Goal: Information Seeking & Learning: Compare options

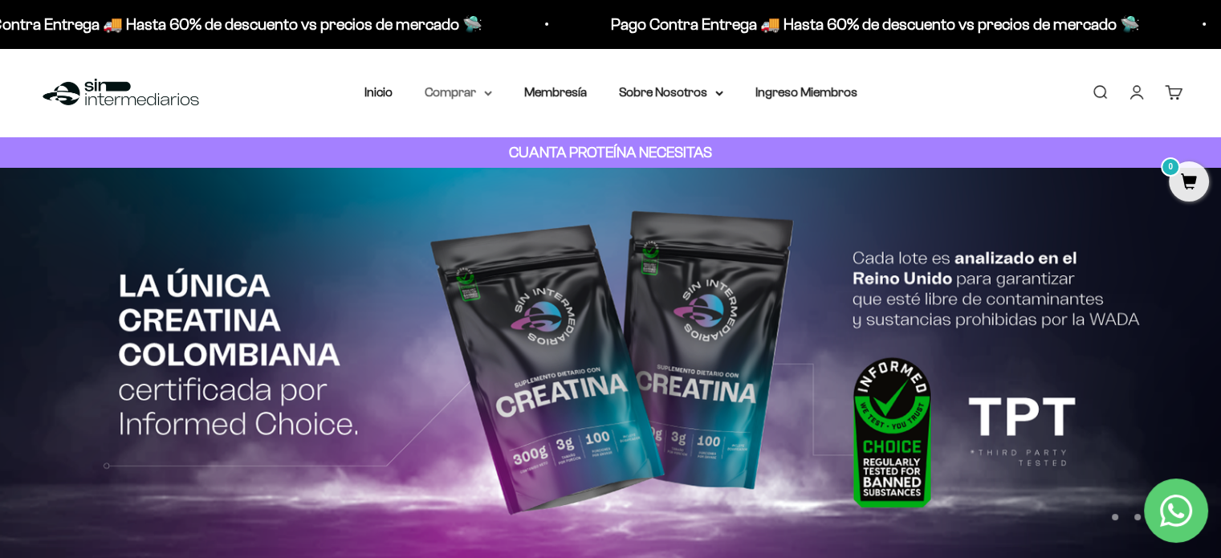
click at [491, 96] on summary "Comprar" at bounding box center [458, 92] width 67 height 21
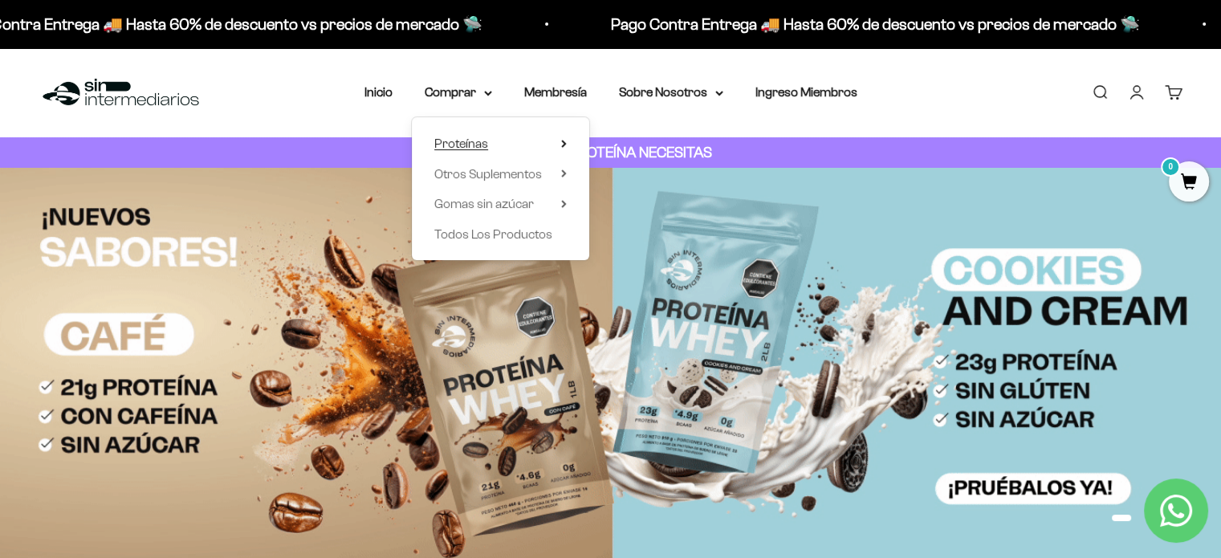
click at [565, 143] on icon at bounding box center [564, 144] width 6 height 8
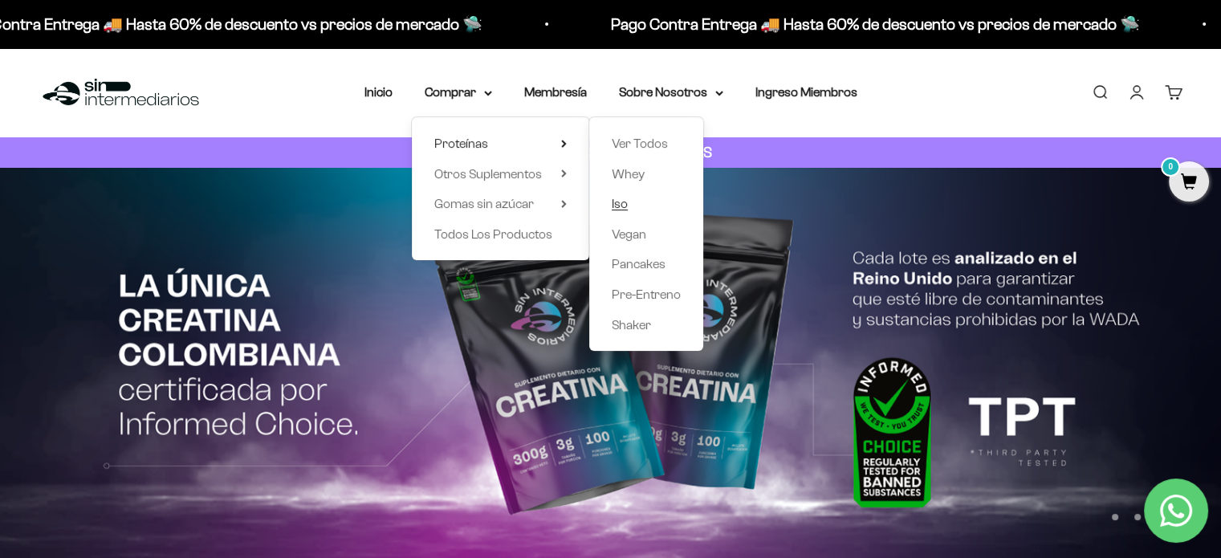
click at [621, 206] on span "Iso" at bounding box center [620, 204] width 16 height 14
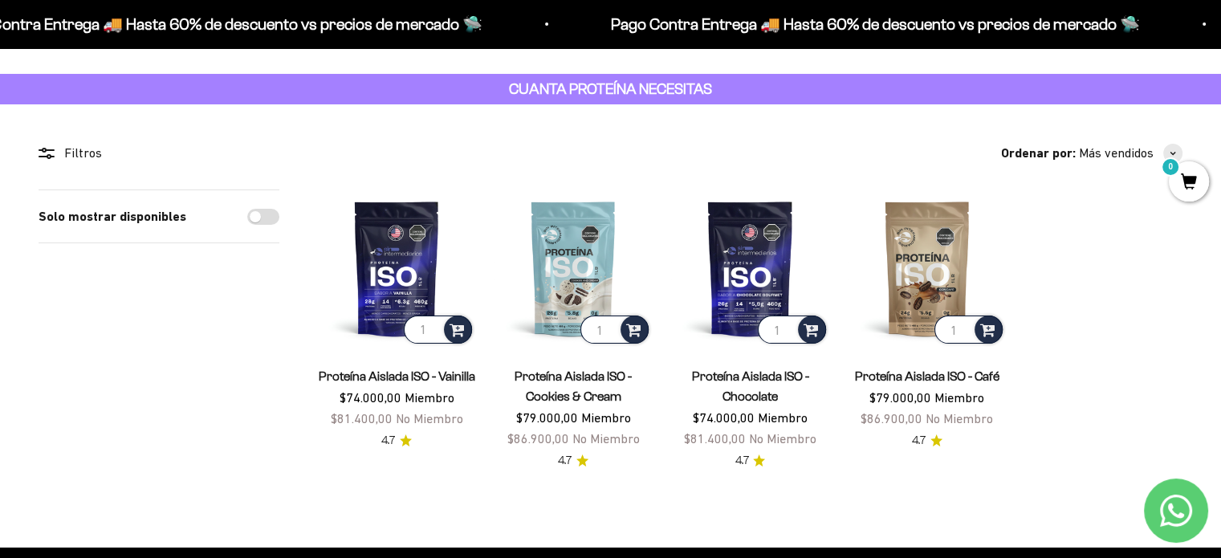
scroll to position [64, 0]
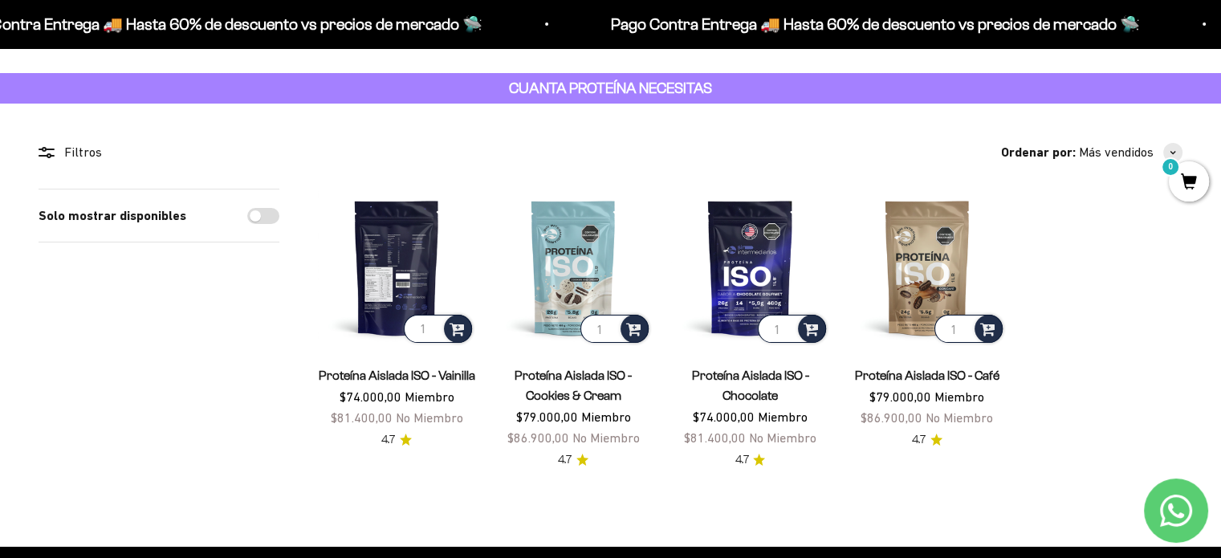
click at [393, 272] on img at bounding box center [396, 267] width 157 height 157
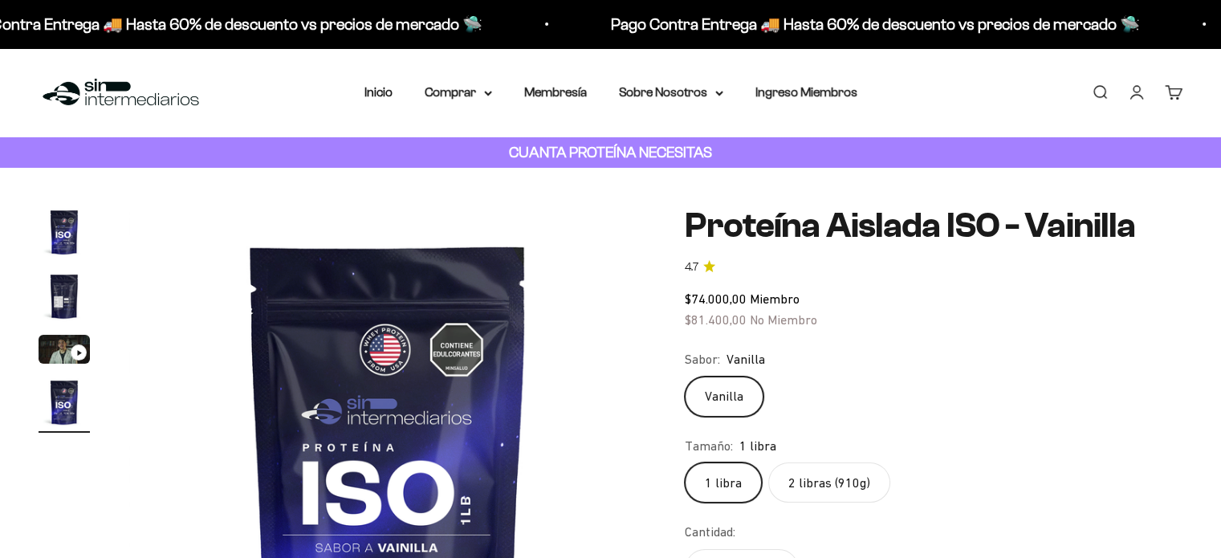
click at [829, 479] on label "2 libras (910g)" at bounding box center [829, 482] width 122 height 40
click at [685, 462] on input "2 libras (910g)" at bounding box center [684, 462] width 1 height 1
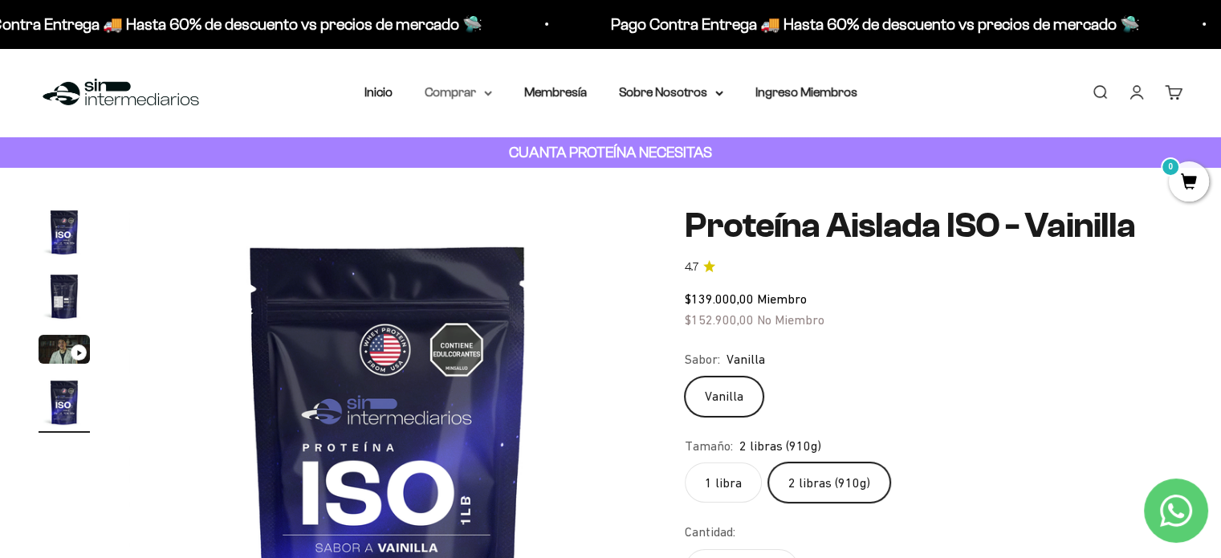
click at [484, 93] on icon at bounding box center [488, 94] width 8 height 6
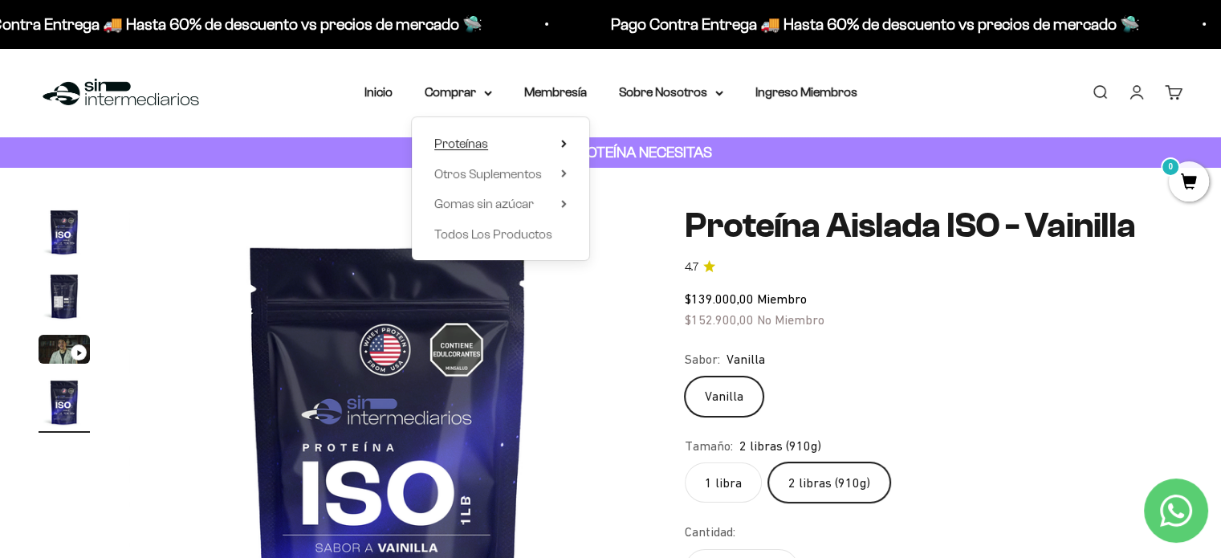
click at [560, 144] on summary "Proteínas" at bounding box center [500, 143] width 132 height 21
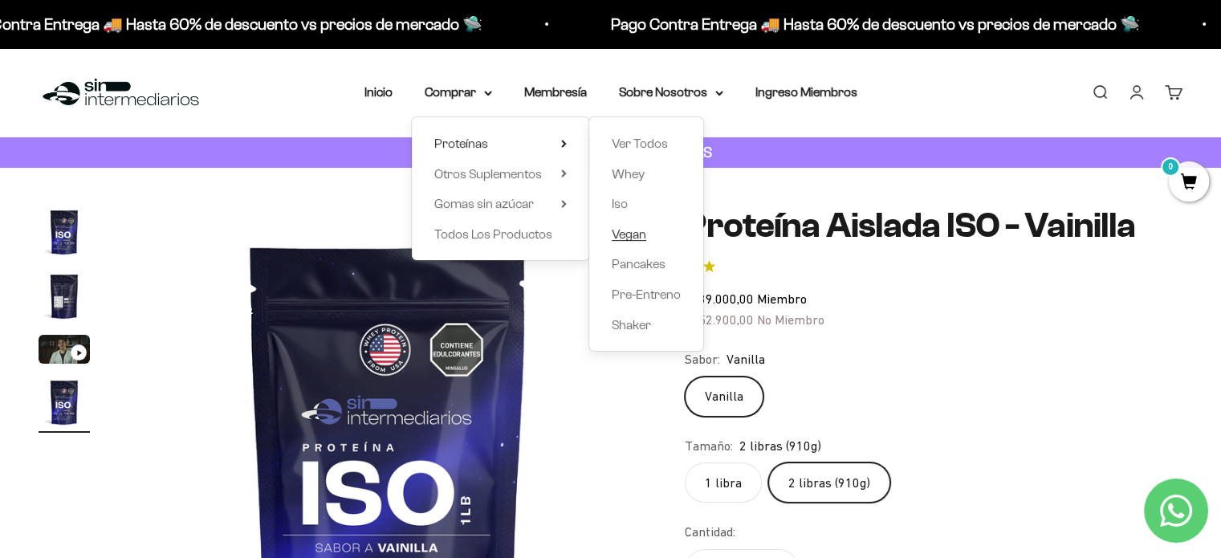
click at [626, 237] on span "Vegan" at bounding box center [629, 234] width 35 height 14
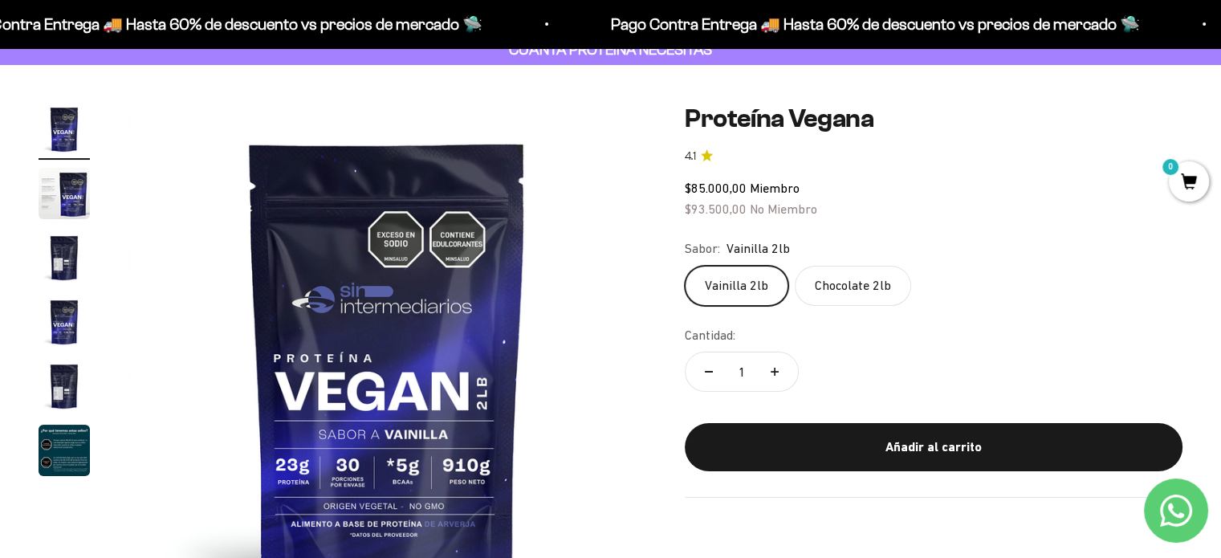
click at [840, 293] on label "Chocolate 2lb" at bounding box center [853, 286] width 116 height 40
click at [685, 266] on input "Chocolate 2lb" at bounding box center [684, 265] width 1 height 1
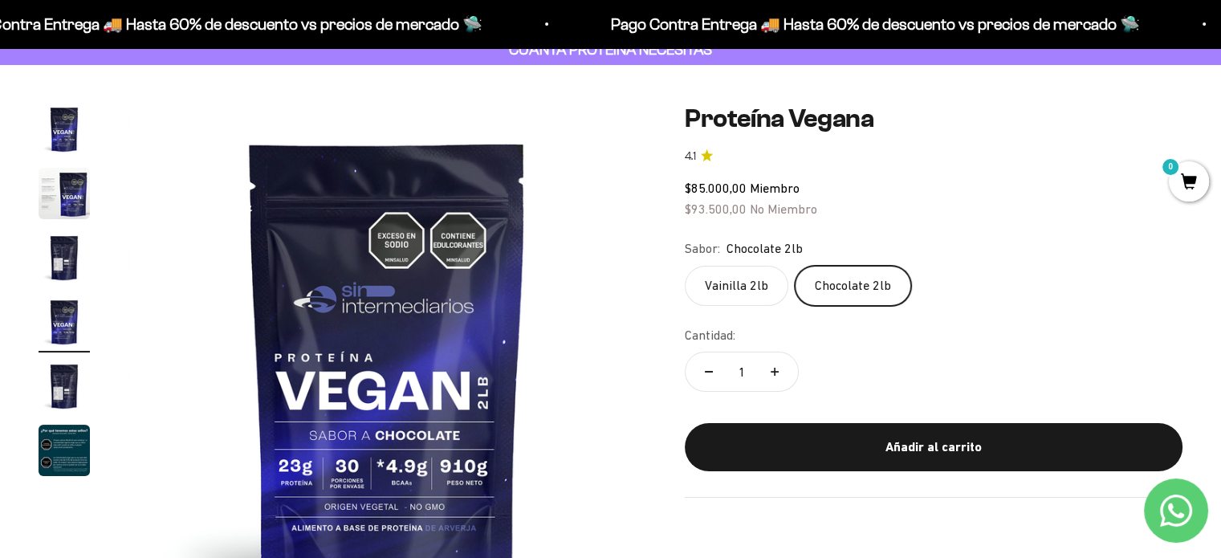
click at [738, 292] on label "Vainilla 2lb" at bounding box center [737, 286] width 104 height 40
click at [685, 266] on input "Vainilla 2lb" at bounding box center [684, 265] width 1 height 1
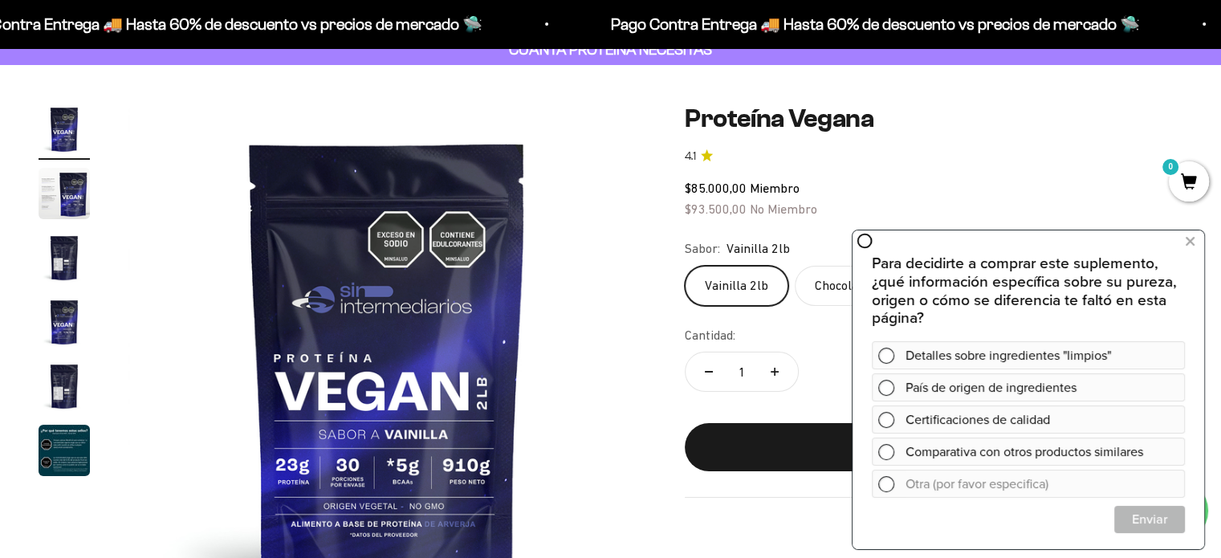
click at [580, 307] on img at bounding box center [387, 363] width 518 height 518
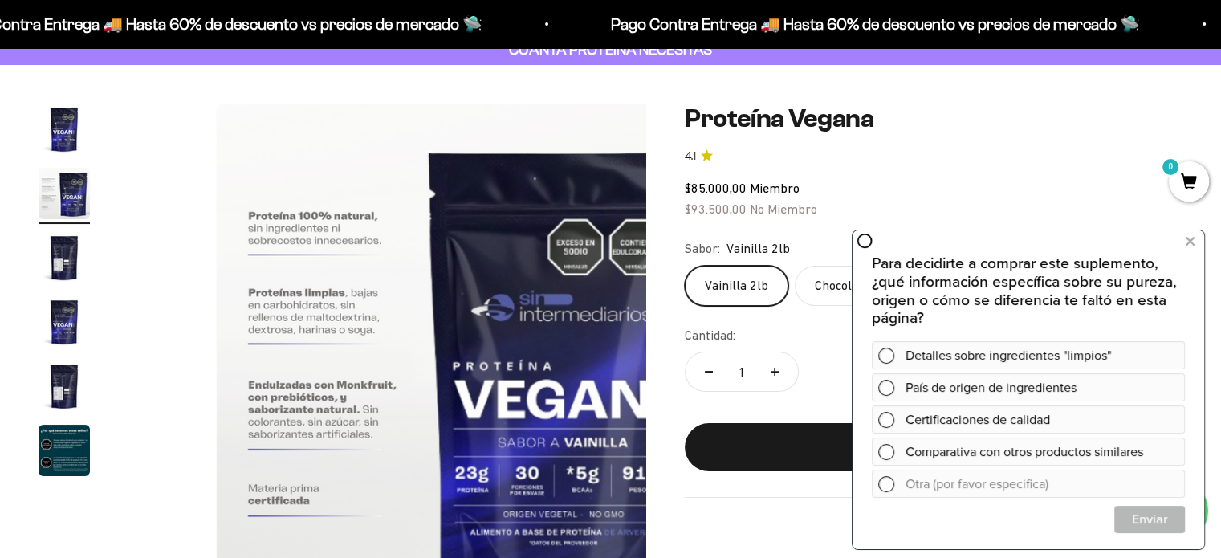
scroll to position [0, 537]
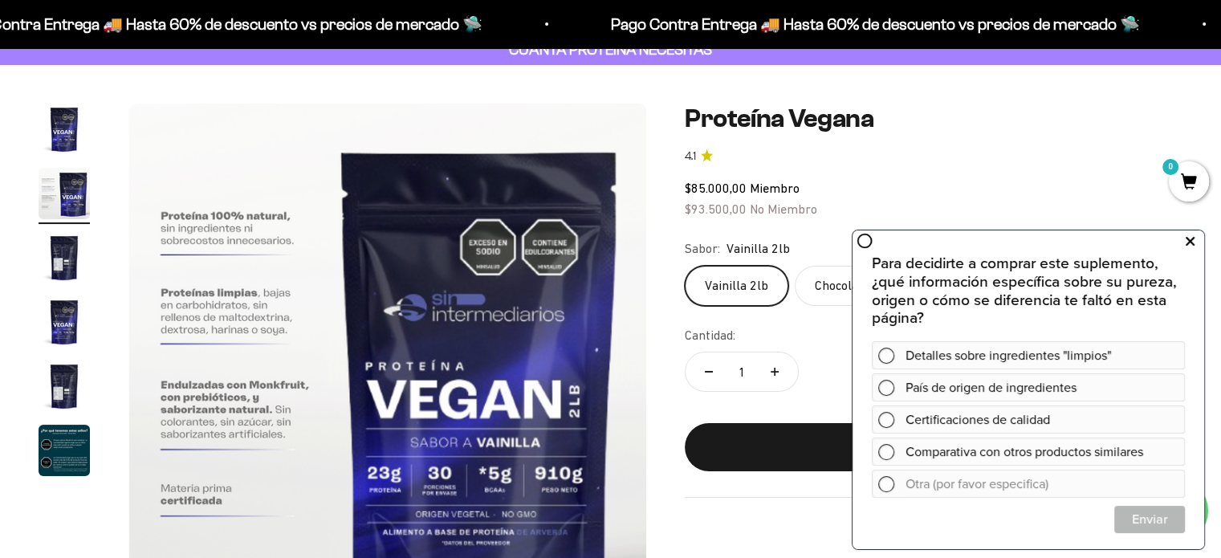
click at [1190, 242] on icon at bounding box center [1190, 241] width 9 height 21
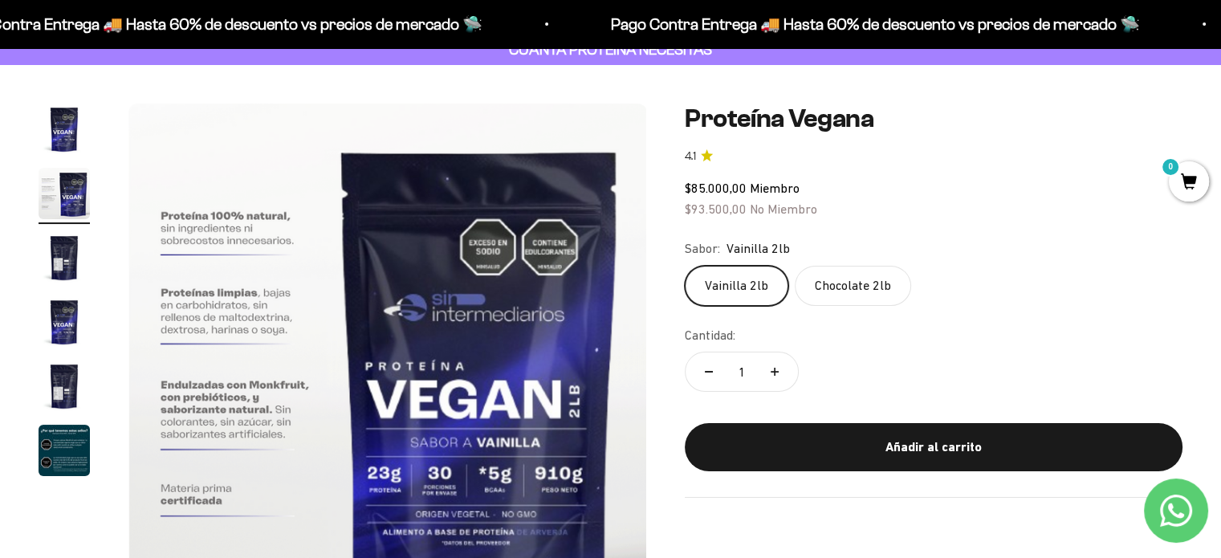
scroll to position [0, 0]
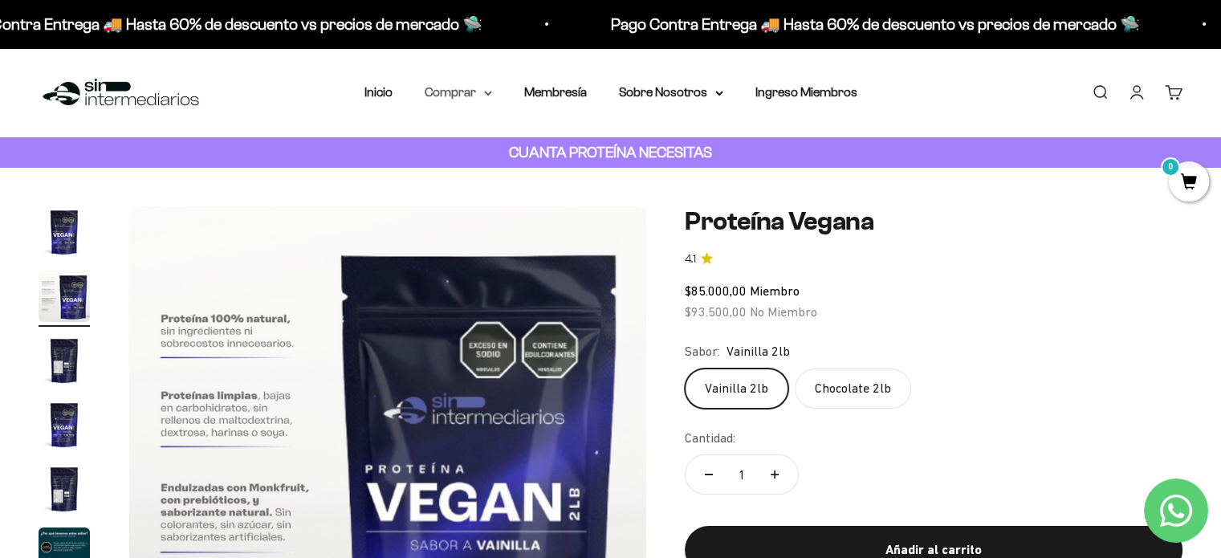
click at [489, 88] on summary "Comprar" at bounding box center [458, 92] width 67 height 21
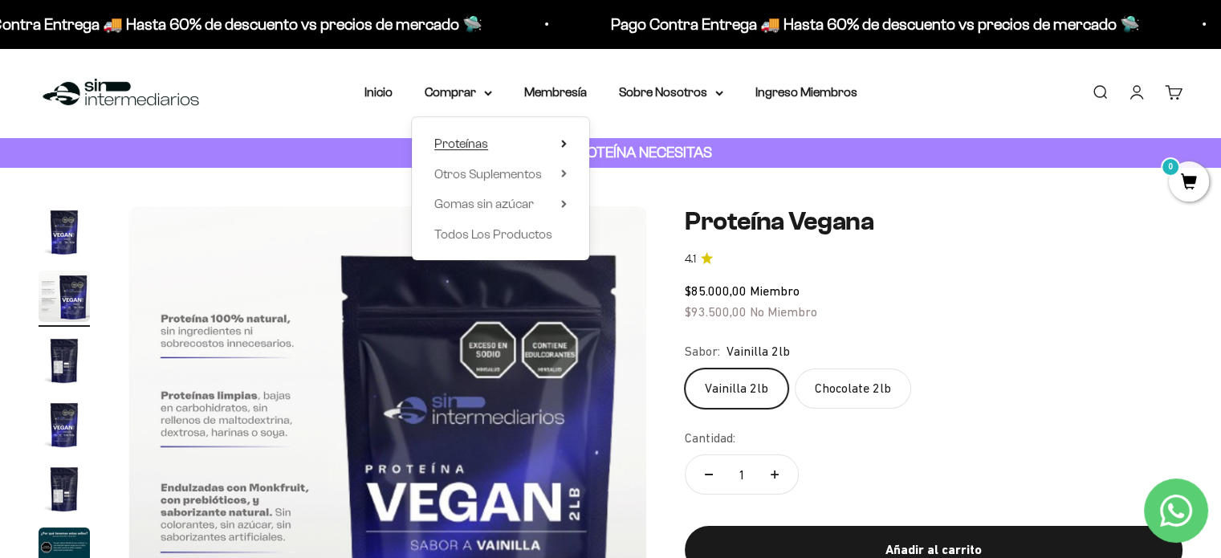
click at [561, 147] on icon at bounding box center [564, 144] width 6 height 8
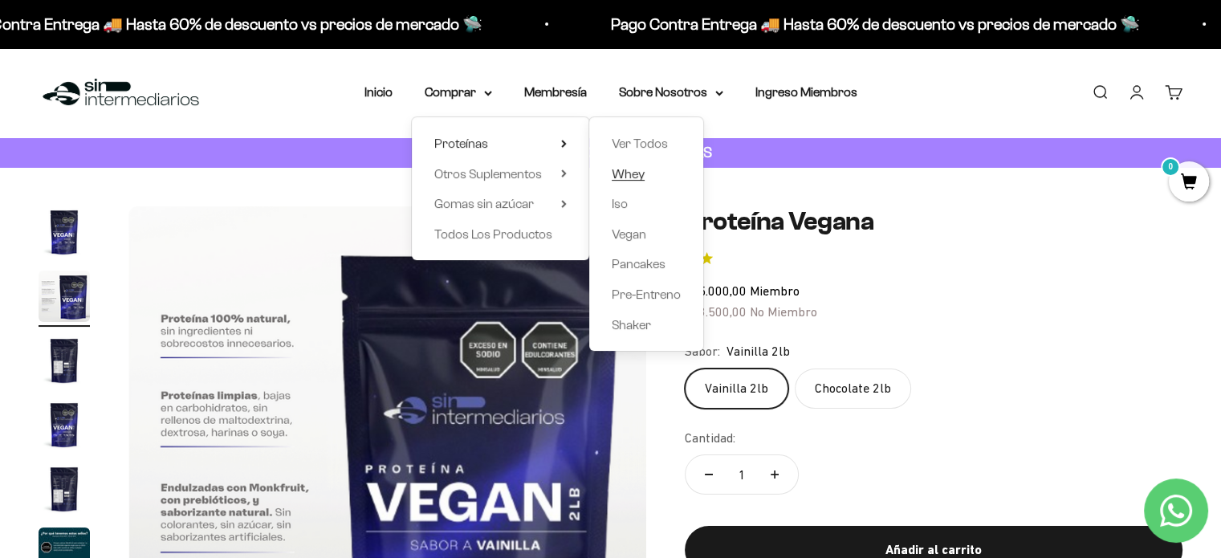
click at [634, 176] on span "Whey" at bounding box center [628, 174] width 33 height 14
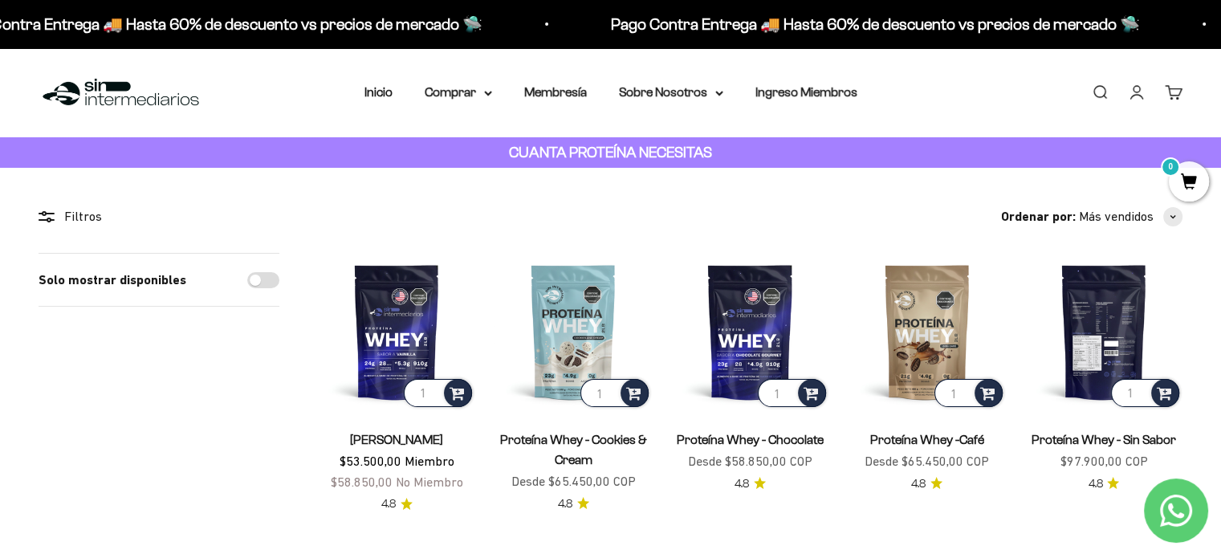
click at [1101, 311] on img at bounding box center [1103, 331] width 157 height 157
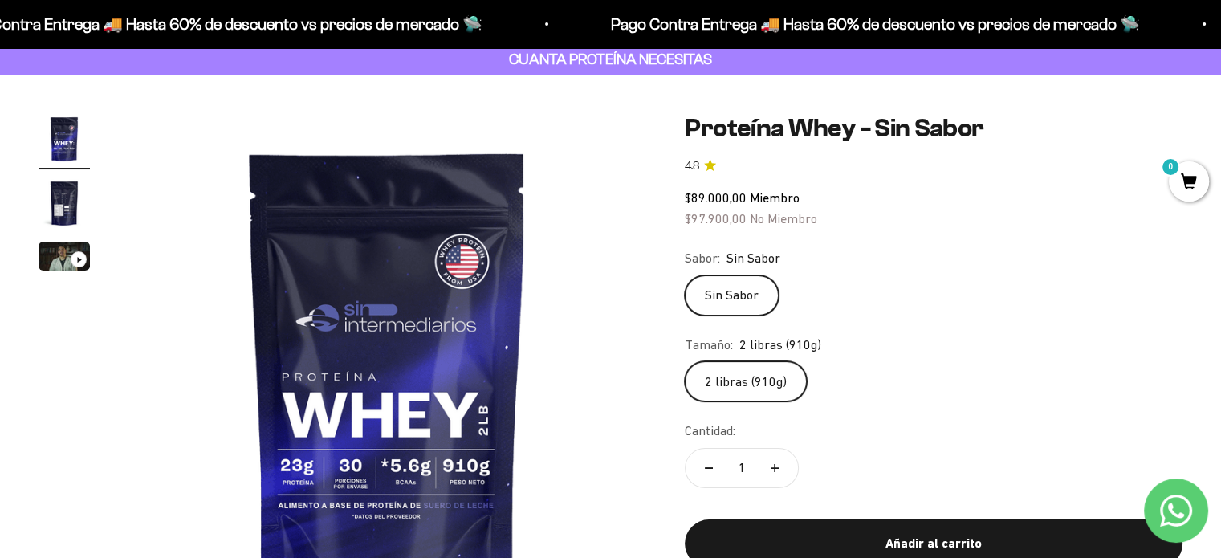
scroll to position [100, 0]
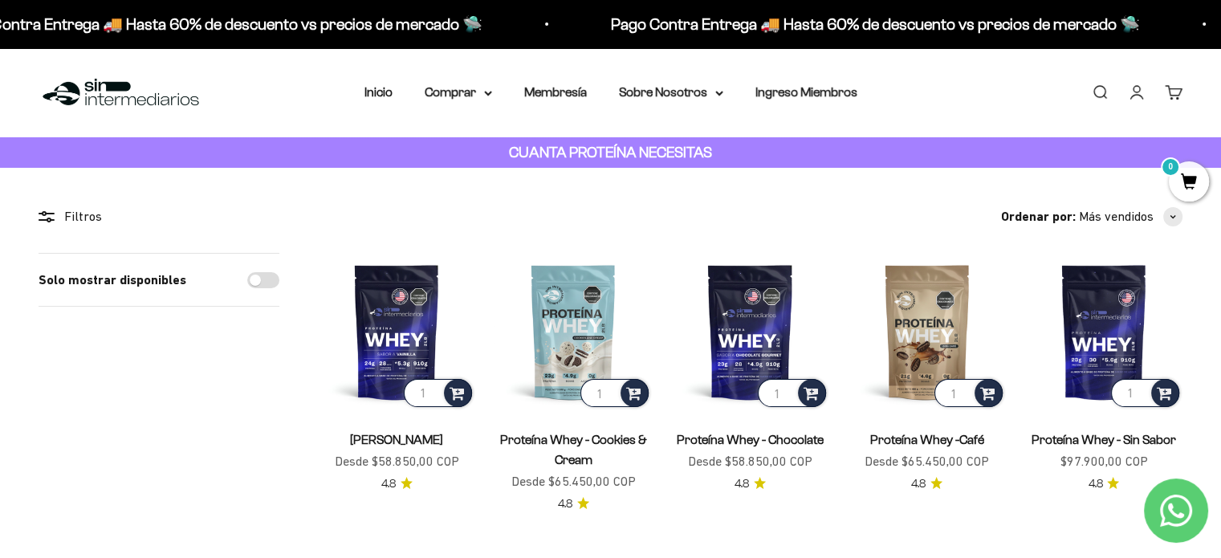
click at [555, 210] on div "Ordenar por: Más vendidos Características Más vendidos Alfabéticamente, A-Z Alf…" at bounding box center [750, 216] width 865 height 21
click at [947, 340] on img at bounding box center [927, 331] width 157 height 157
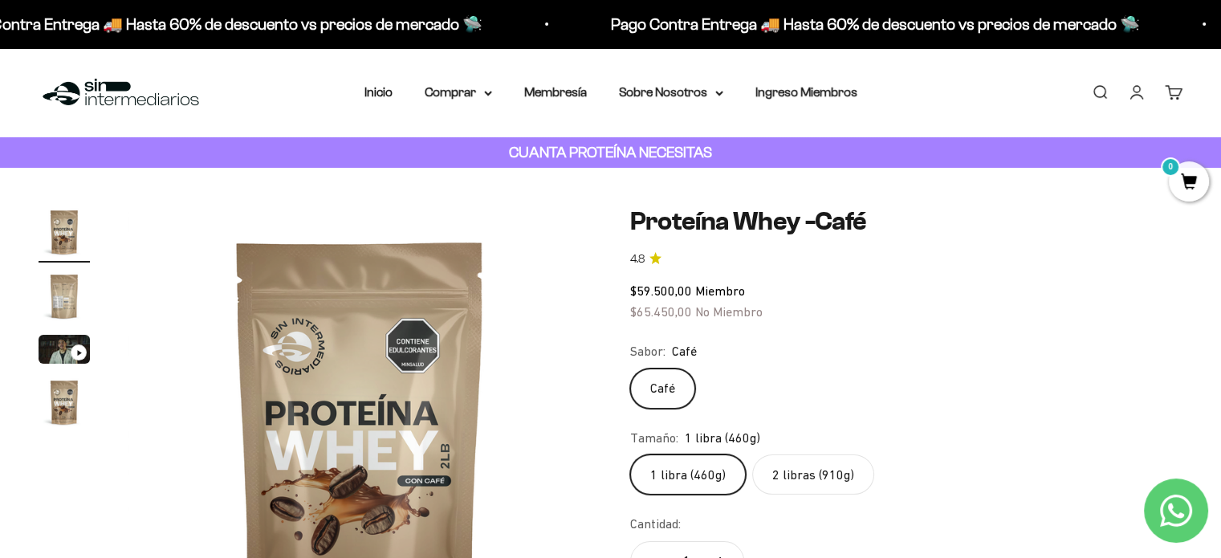
click at [829, 464] on label "2 libras (910g)" at bounding box center [813, 474] width 122 height 40
click at [630, 454] on input "2 libras (910g)" at bounding box center [630, 454] width 1 height 1
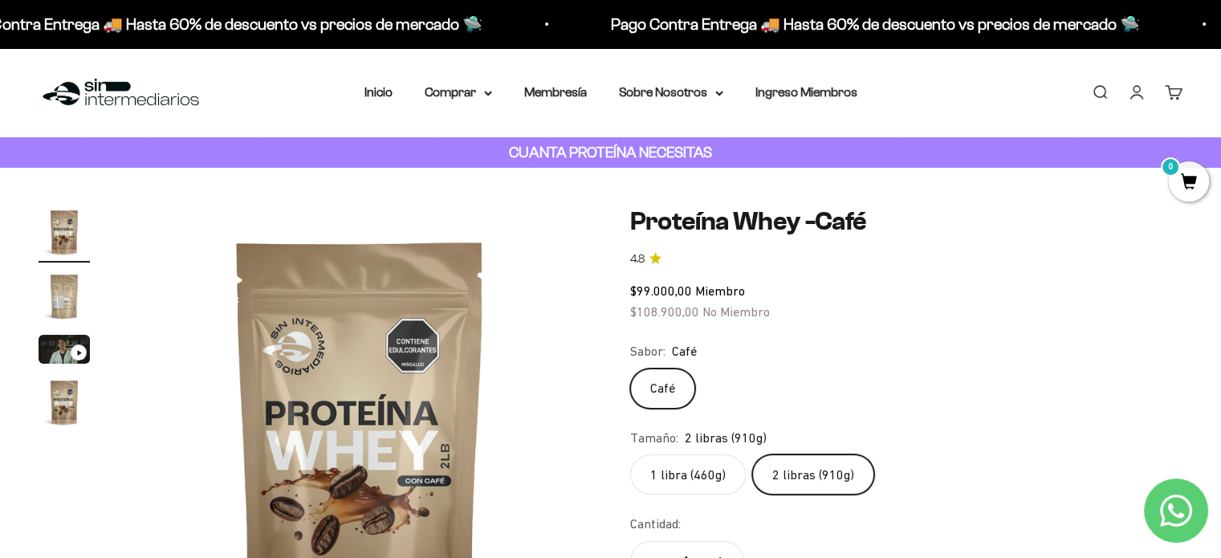
click at [716, 475] on label "1 libra (460g)" at bounding box center [688, 474] width 116 height 40
click at [630, 454] on input "1 libra (460g)" at bounding box center [630, 454] width 1 height 1
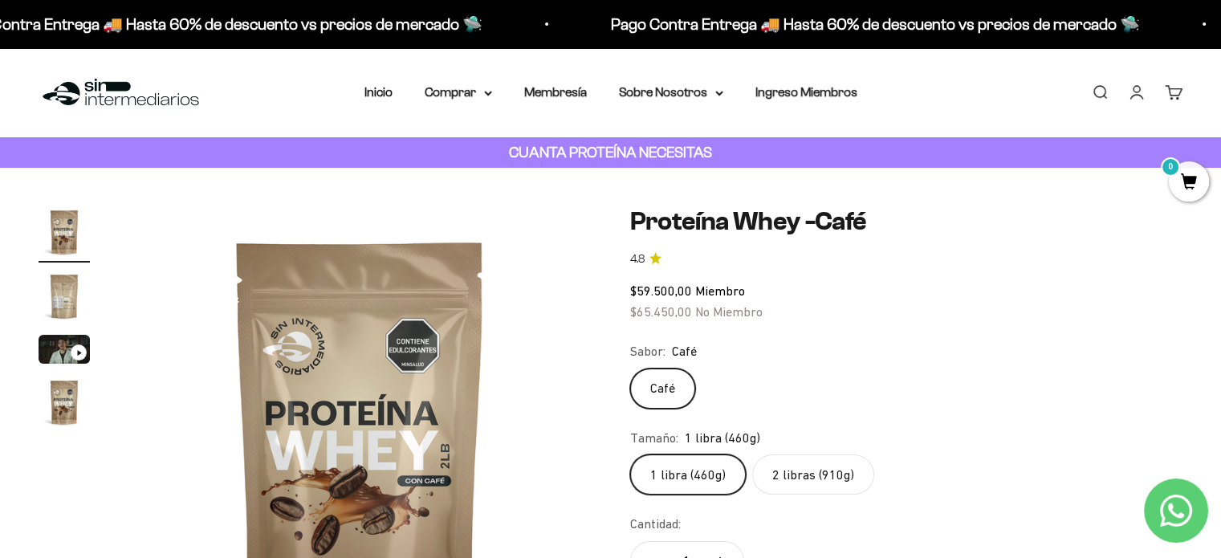
click at [589, 179] on div "Zoom Ir al artículo 1 Ir al artículo 2 Ir al artículo 3 Ir al artículo 4 Proteí…" at bounding box center [610, 446] width 1221 height 557
click at [701, 474] on label "1 libra (460g)" at bounding box center [688, 474] width 116 height 40
click at [630, 454] on input "1 libra (460g)" at bounding box center [630, 454] width 1 height 1
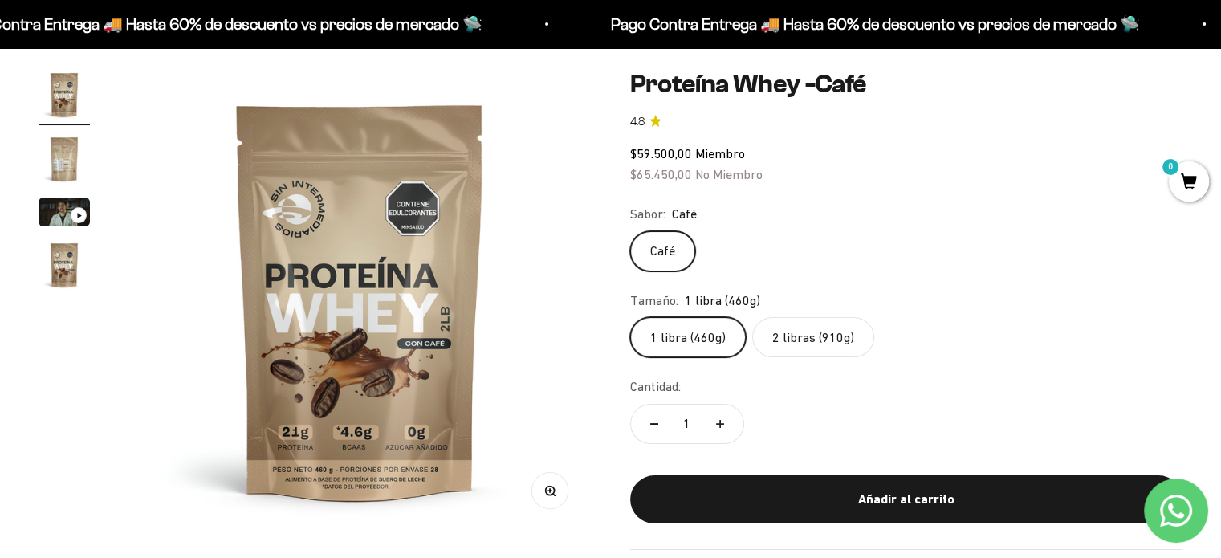
scroll to position [138, 0]
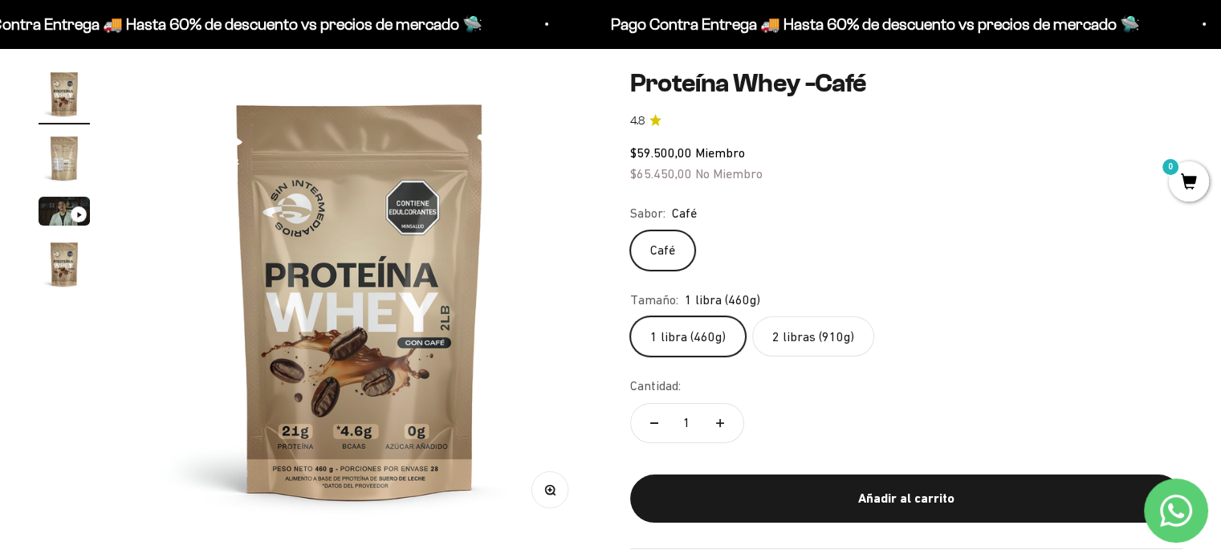
click at [71, 165] on img "Ir al artículo 2" at bounding box center [64, 157] width 51 height 51
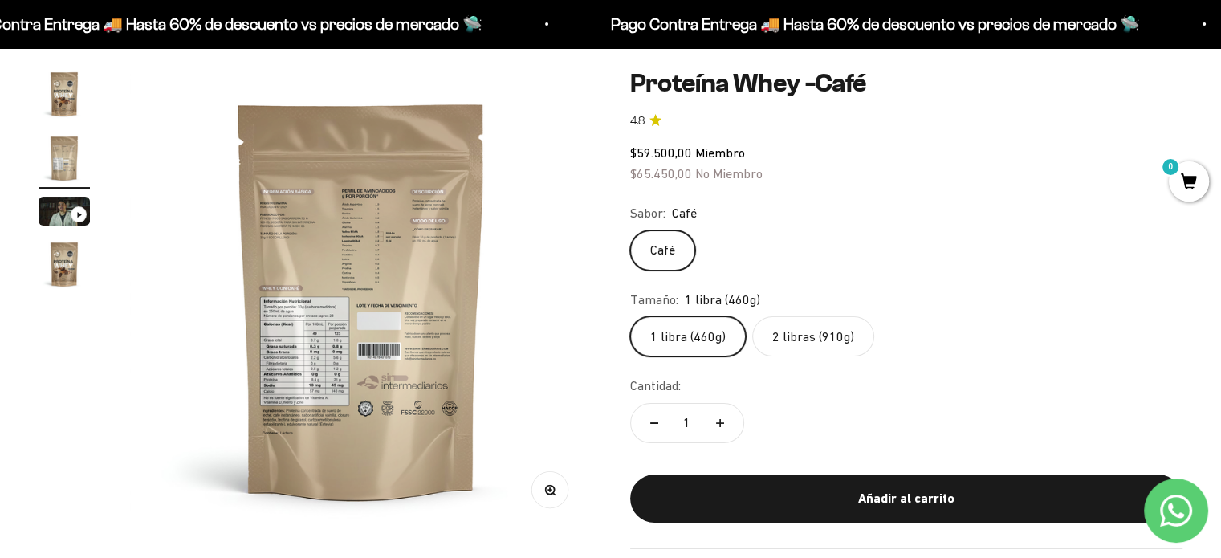
scroll to position [0, 482]
click at [67, 254] on img "Ir al artículo 4" at bounding box center [64, 263] width 51 height 51
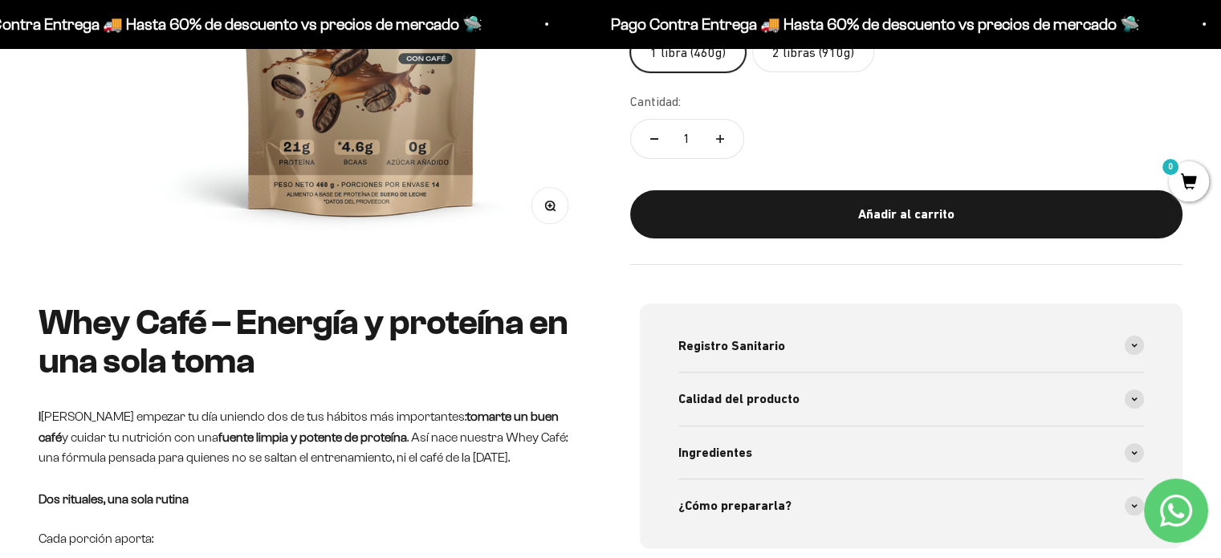
scroll to position [0, 0]
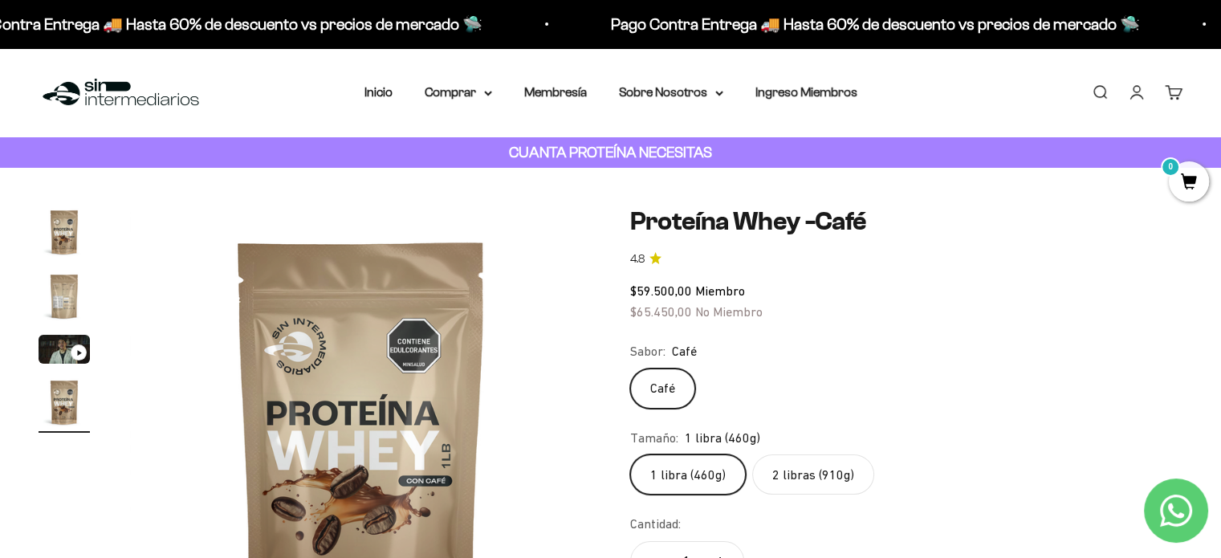
click at [821, 480] on label "2 libras (910g)" at bounding box center [813, 474] width 122 height 40
click at [630, 454] on input "2 libras (910g)" at bounding box center [630, 454] width 1 height 1
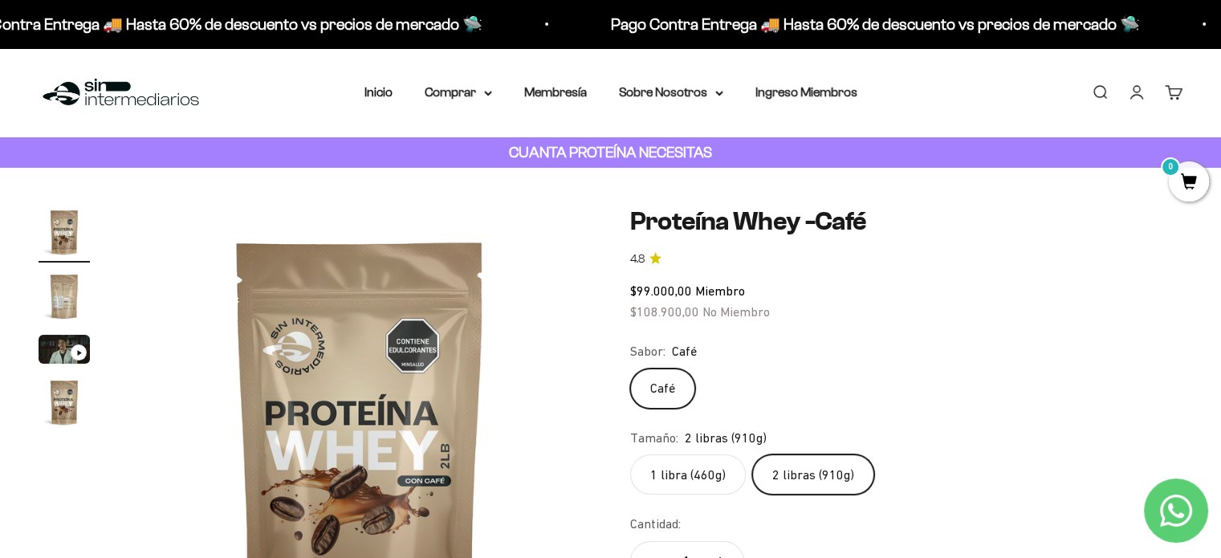
click at [714, 477] on label "1 libra (460g)" at bounding box center [688, 474] width 116 height 40
click at [630, 454] on input "1 libra (460g)" at bounding box center [630, 454] width 1 height 1
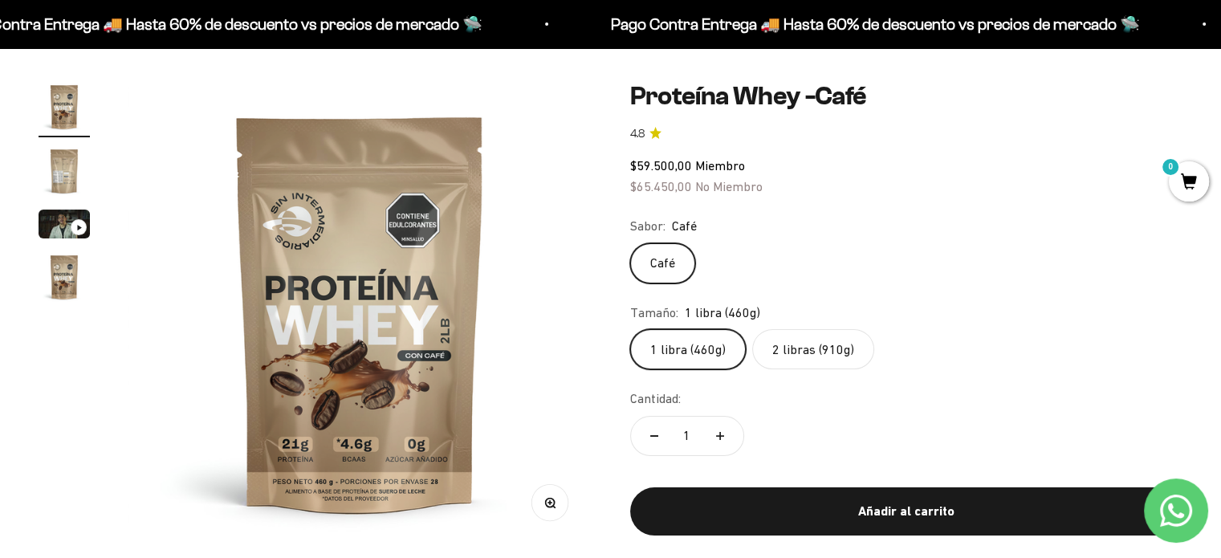
scroll to position [128, 0]
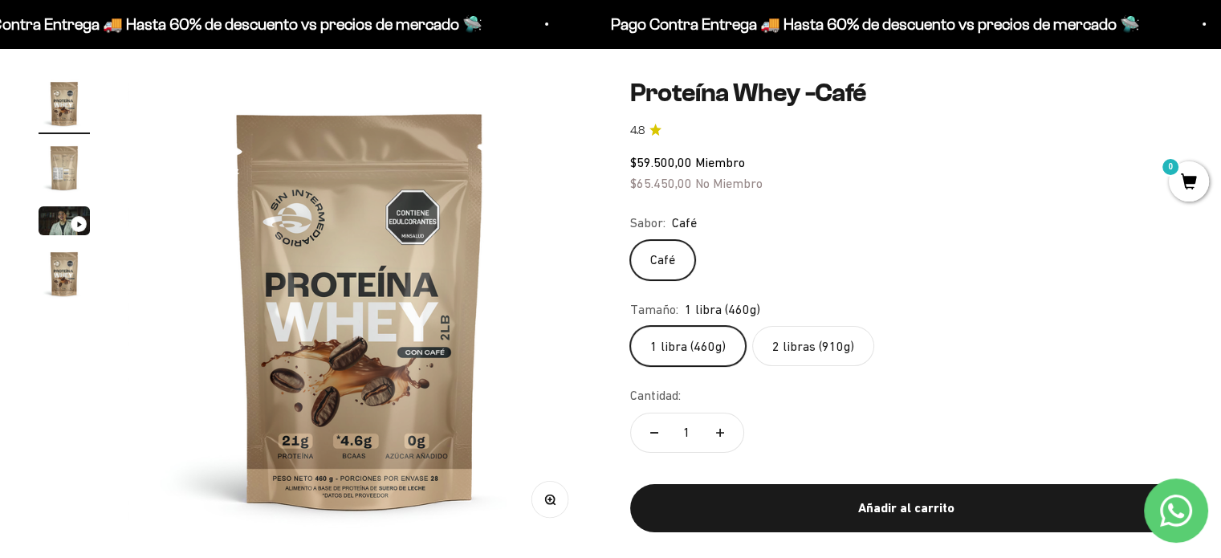
click at [19, 505] on div "Zoom Ir al artículo 1 Ir al artículo 2 Ir al artículo 3 Ir al artículo 4 Proteí…" at bounding box center [610, 317] width 1221 height 557
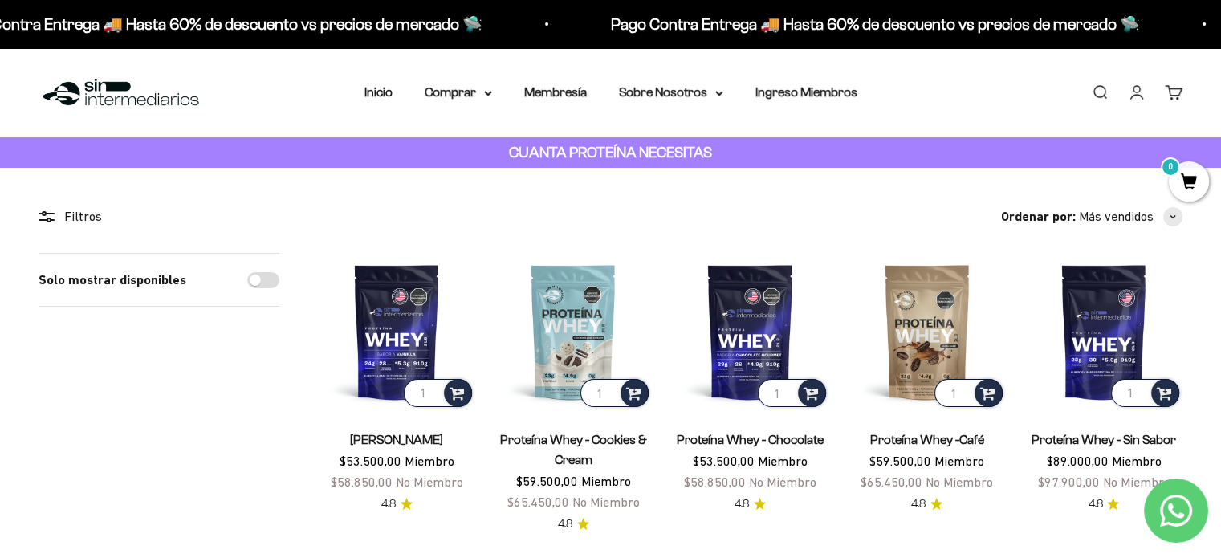
click at [385, 438] on link "[PERSON_NAME]" at bounding box center [396, 440] width 93 height 14
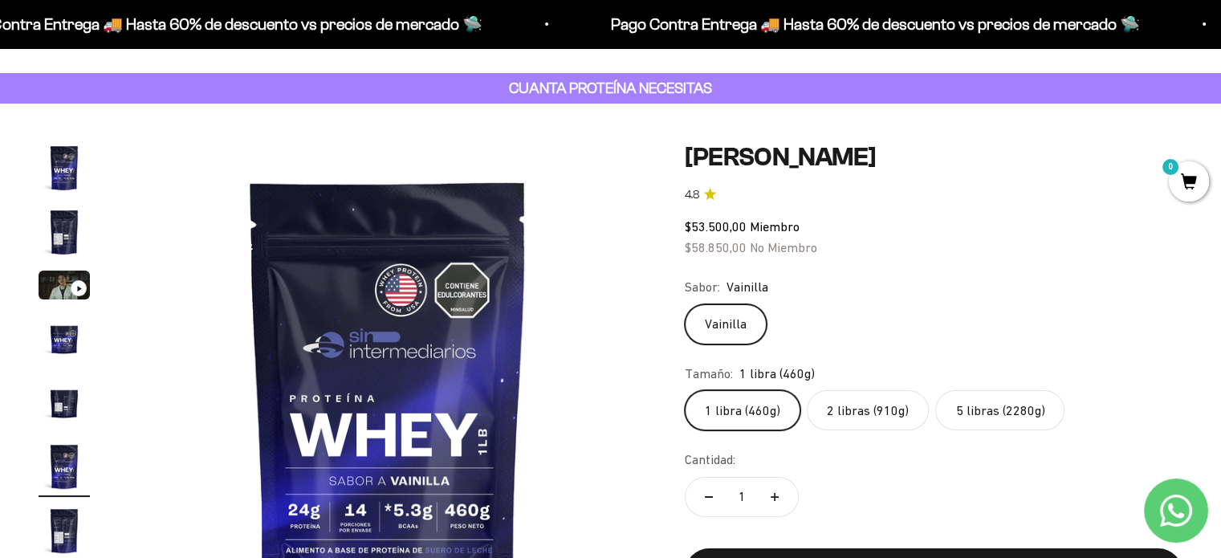
click at [430, 108] on div "Zoom Ir al artículo 1 Ir al artículo 2 Ir al artículo 3 Ir al artículo 4 Ir al …" at bounding box center [610, 401] width 1221 height 595
click at [568, 115] on div "Zoom Ir al artículo 1 Ir al artículo 2 Ir al artículo 3 Ir al artículo 4 Ir al …" at bounding box center [610, 401] width 1221 height 595
click at [604, 115] on div "Zoom Ir al artículo 1 Ir al artículo 2 Ir al artículo 3 Ir al artículo 4 Ir al …" at bounding box center [610, 401] width 1221 height 595
click at [177, 449] on img at bounding box center [388, 401] width 518 height 518
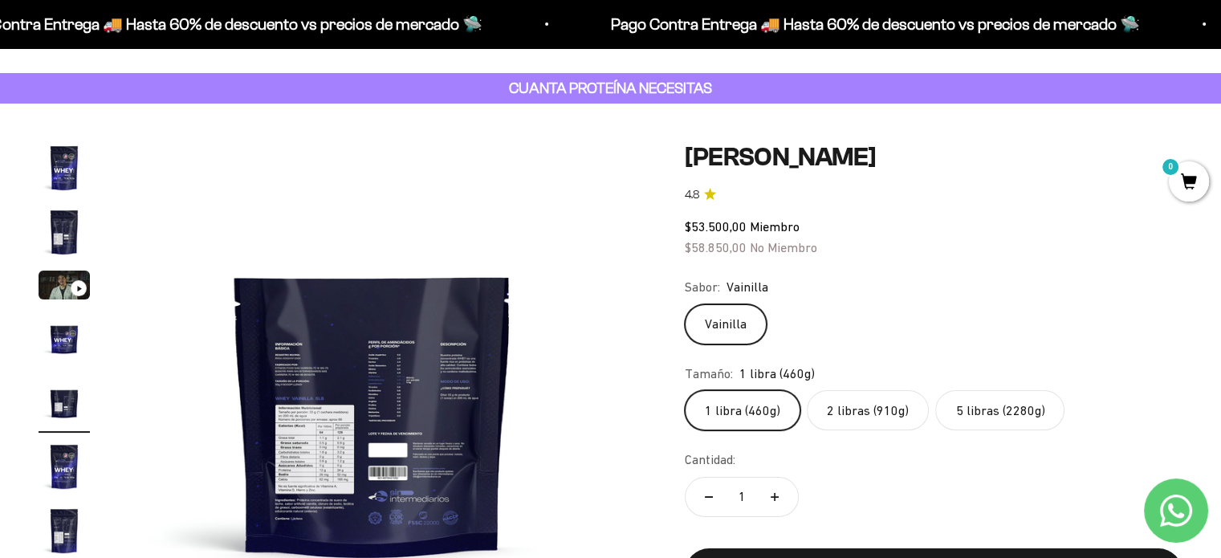
scroll to position [0, 2149]
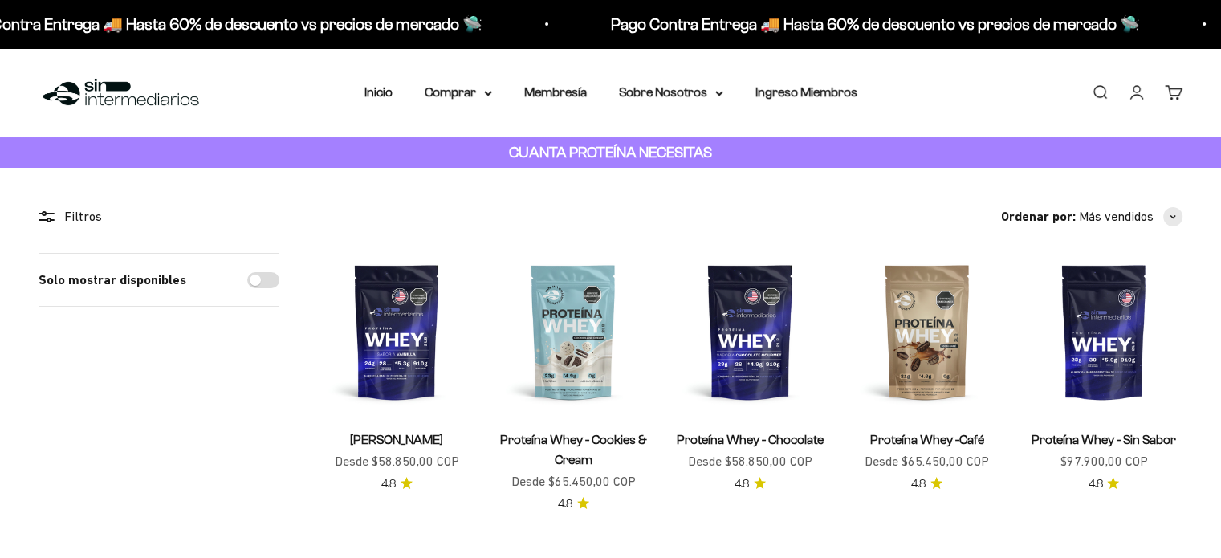
click at [487, 89] on summary "Comprar" at bounding box center [458, 92] width 67 height 21
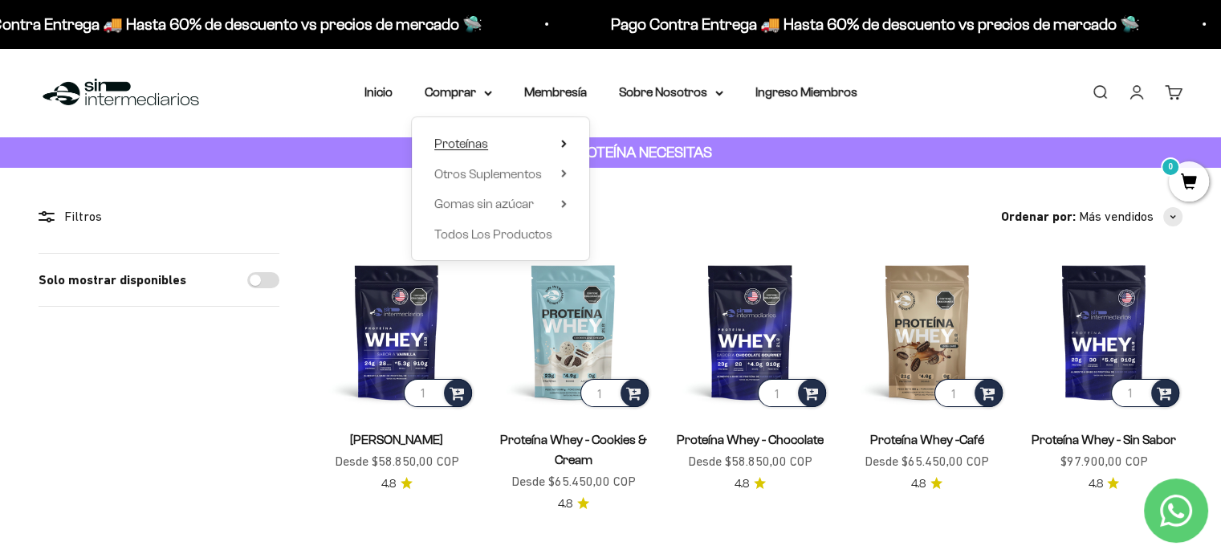
click at [561, 144] on icon at bounding box center [564, 144] width 6 height 8
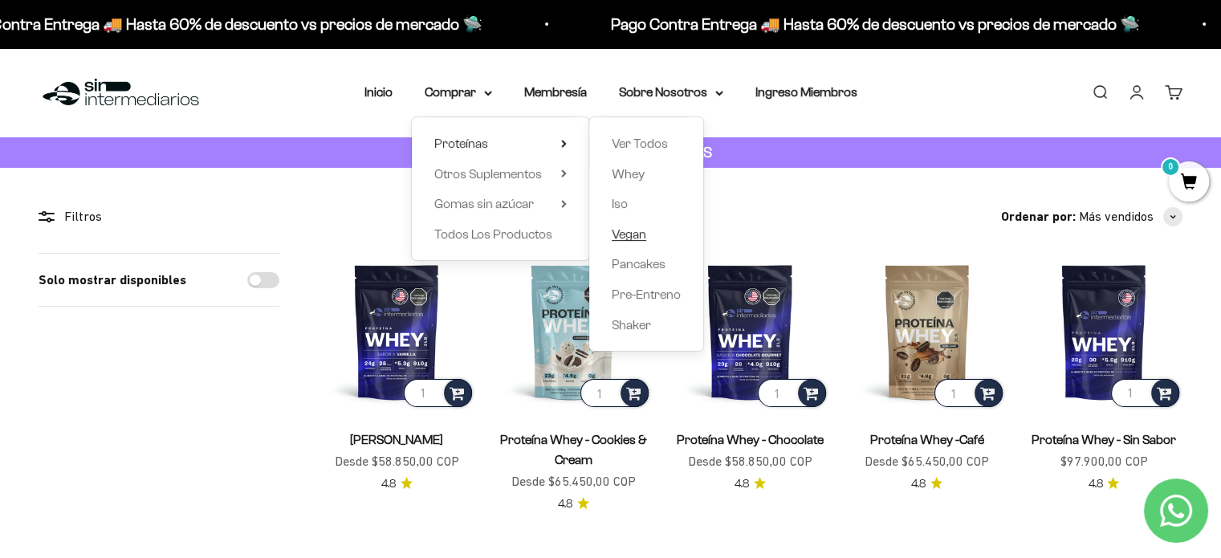
click at [636, 227] on span "Vegan" at bounding box center [629, 234] width 35 height 14
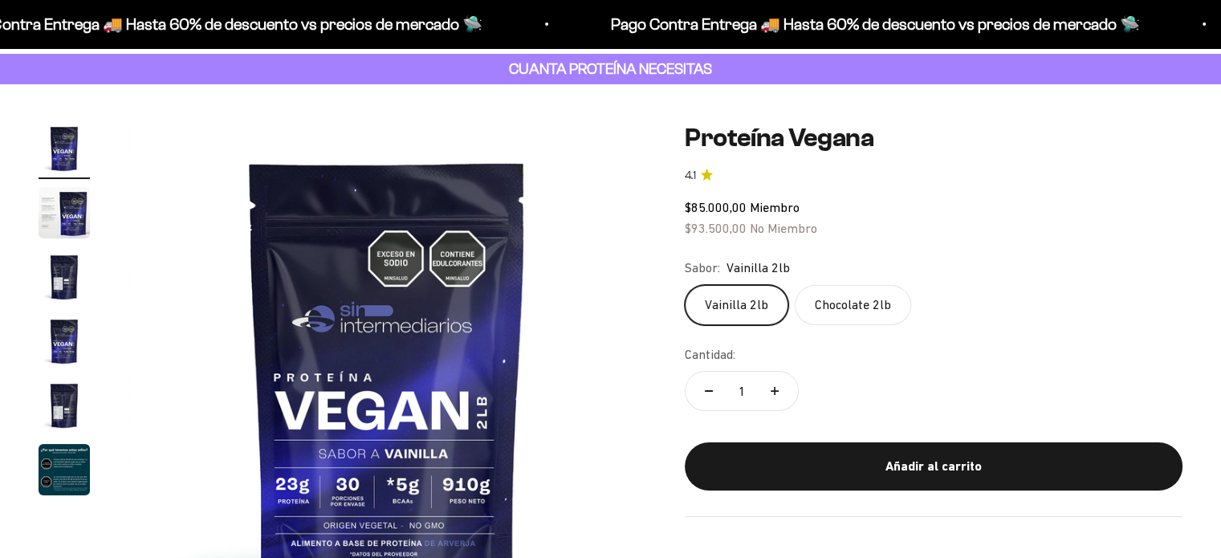
scroll to position [85, 0]
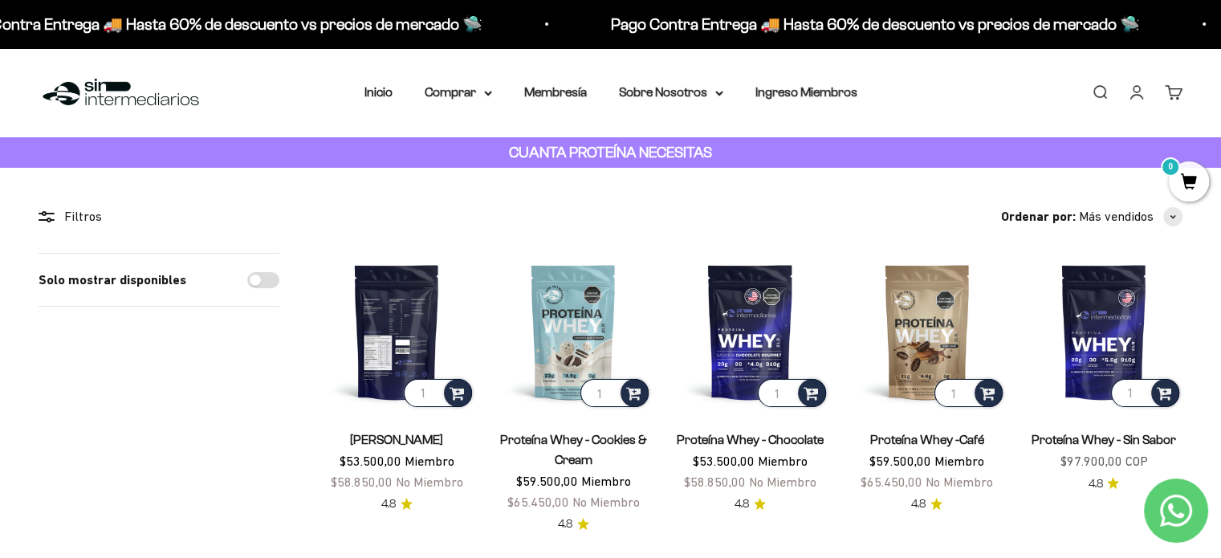
click at [389, 319] on img at bounding box center [396, 331] width 157 height 157
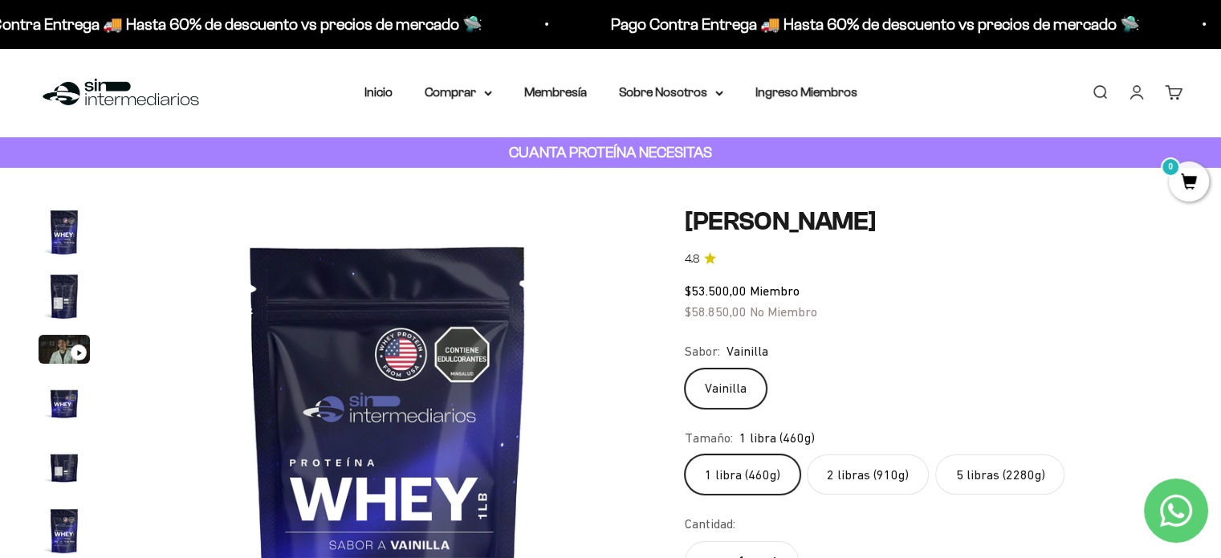
scroll to position [87, 0]
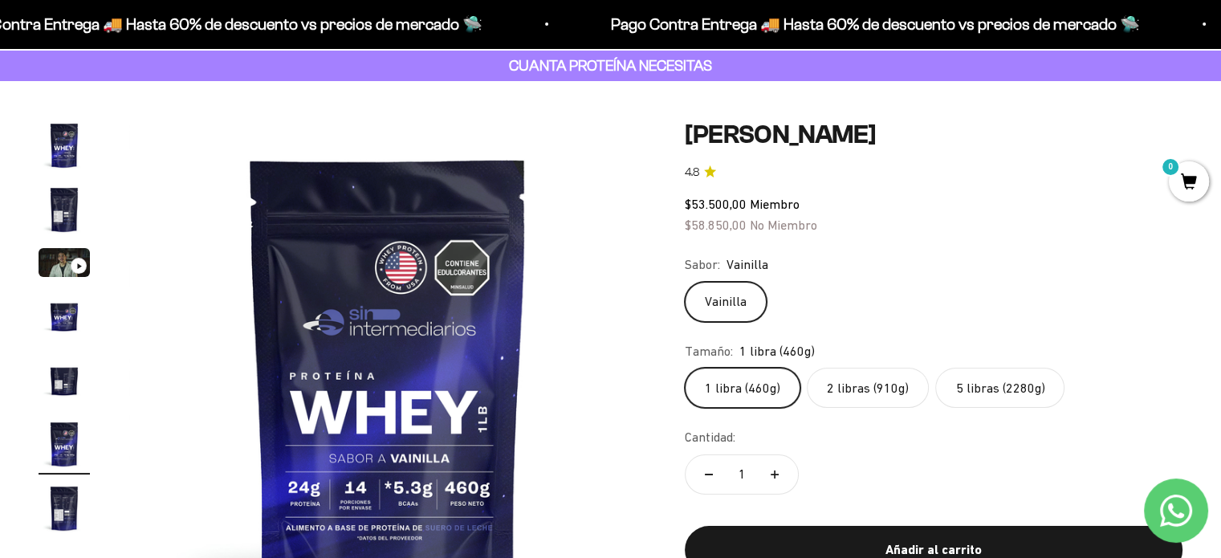
click at [874, 388] on label "2 libras (910g)" at bounding box center [868, 388] width 122 height 40
click at [685, 368] on input "2 libras (910g)" at bounding box center [684, 367] width 1 height 1
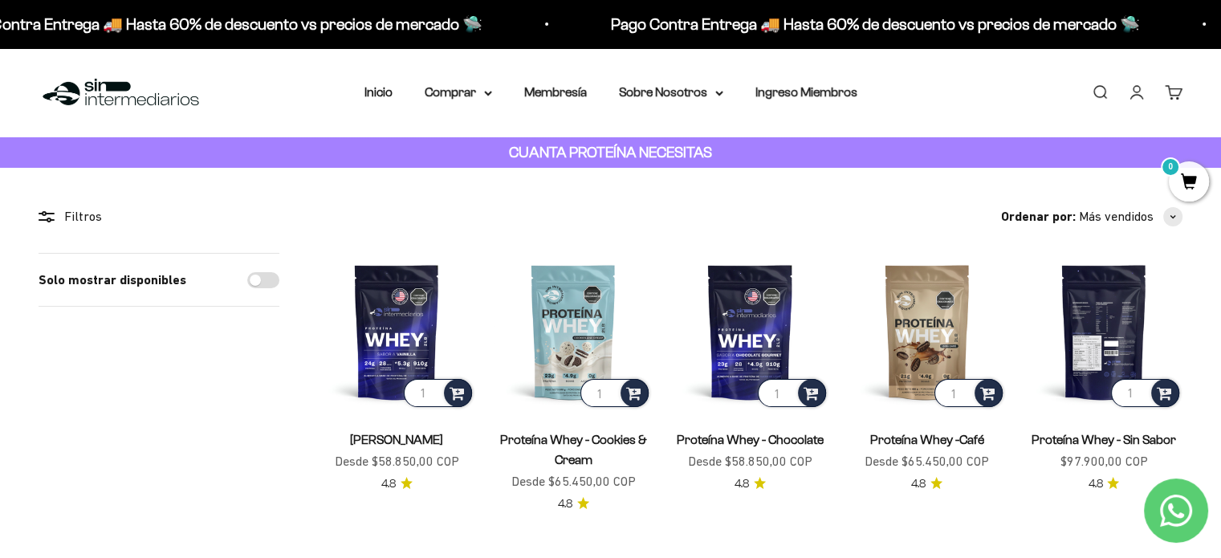
click at [1092, 335] on img at bounding box center [1103, 331] width 157 height 157
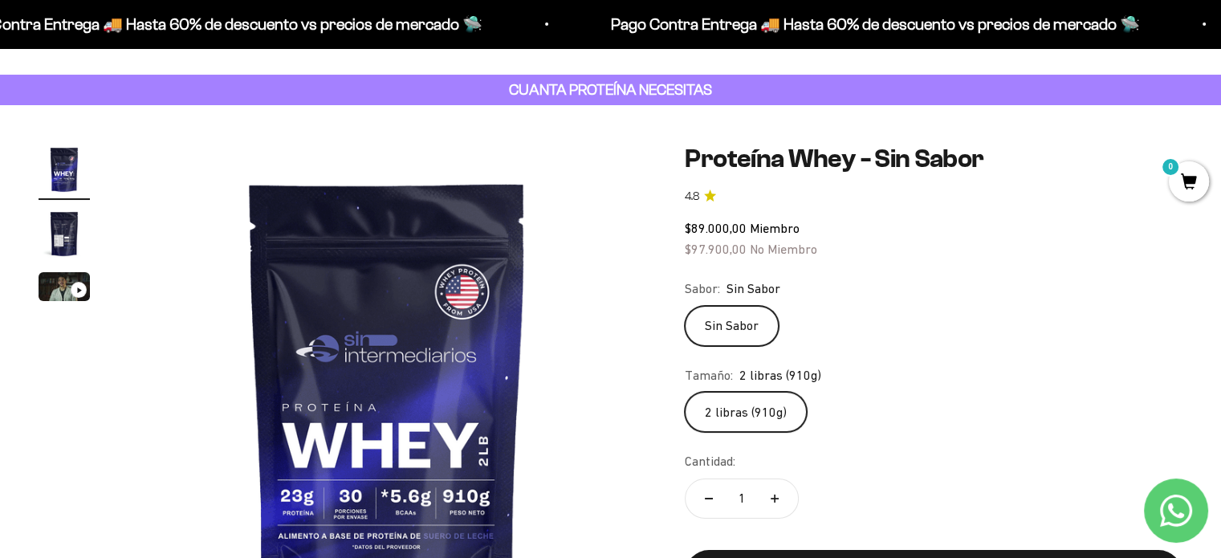
scroll to position [61, 0]
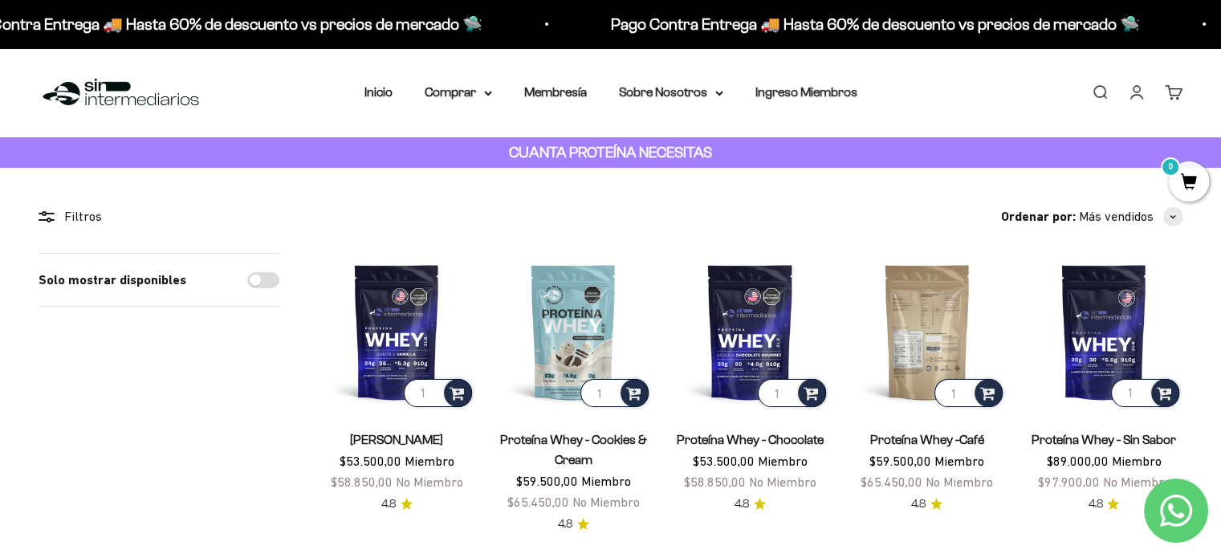
click at [925, 332] on img at bounding box center [927, 331] width 157 height 157
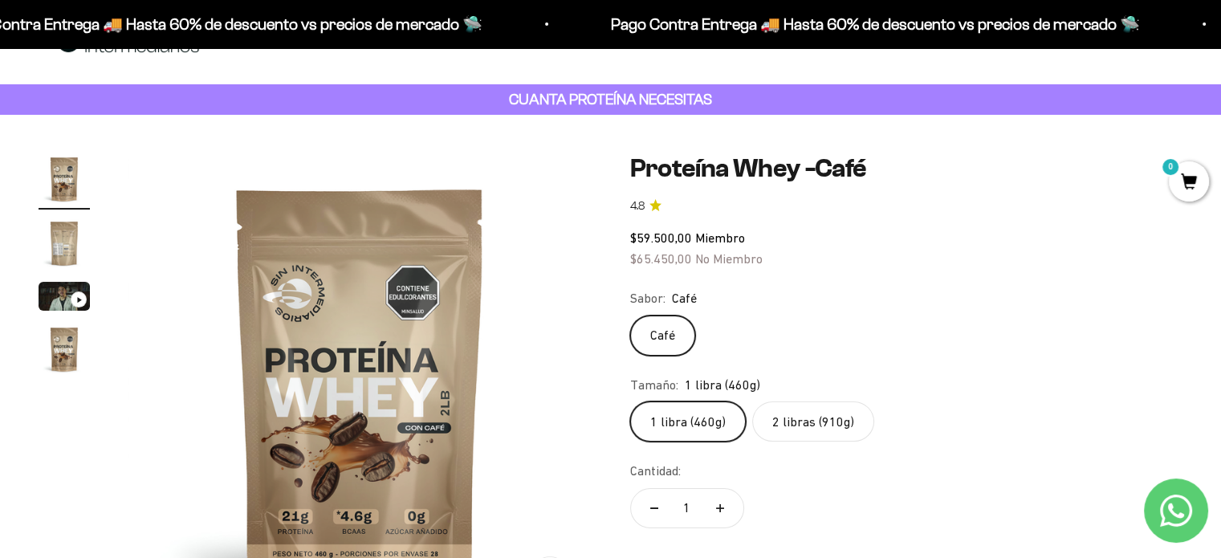
scroll to position [55, 0]
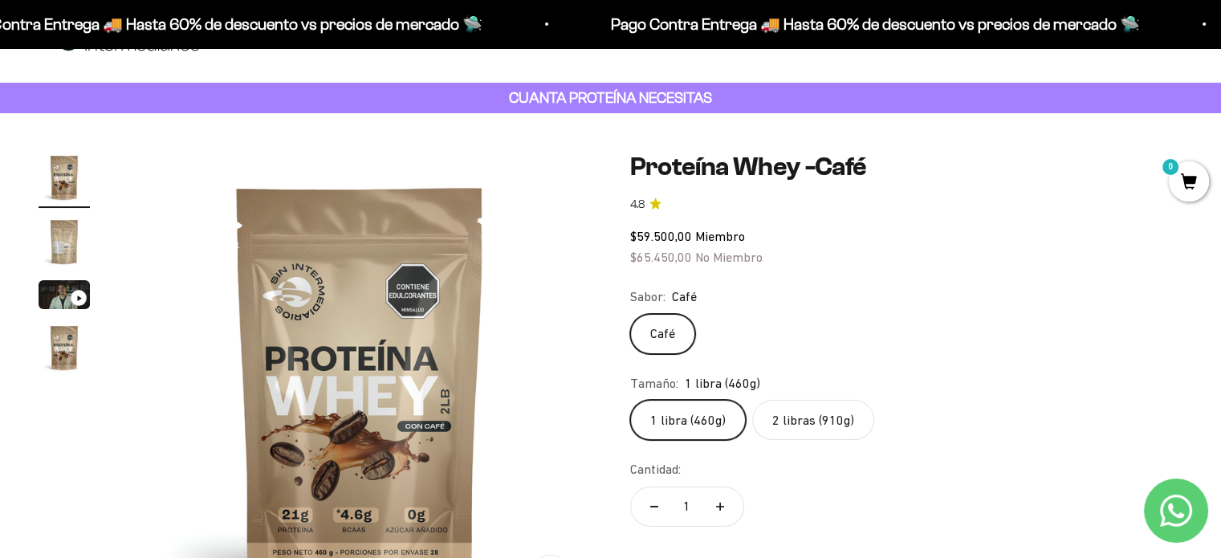
click at [801, 418] on label "2 libras (910g)" at bounding box center [813, 420] width 122 height 40
click at [630, 400] on input "2 libras (910g)" at bounding box center [630, 399] width 1 height 1
click at [688, 426] on label "1 libra (460g)" at bounding box center [688, 420] width 116 height 40
click at [630, 400] on input "1 libra (460g)" at bounding box center [630, 399] width 1 height 1
click at [450, 141] on div "Zoom Ir al artículo 1 Ir al artículo 2 Ir al artículo 3 Ir al artículo 4 Proteí…" at bounding box center [610, 391] width 1221 height 557
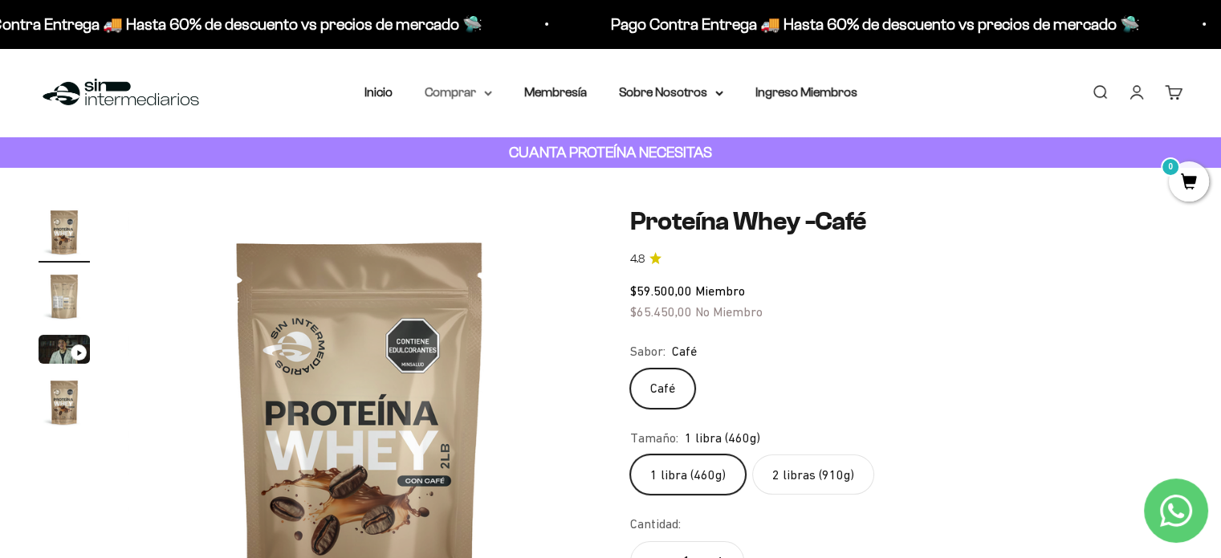
click at [482, 95] on summary "Comprar" at bounding box center [458, 92] width 67 height 21
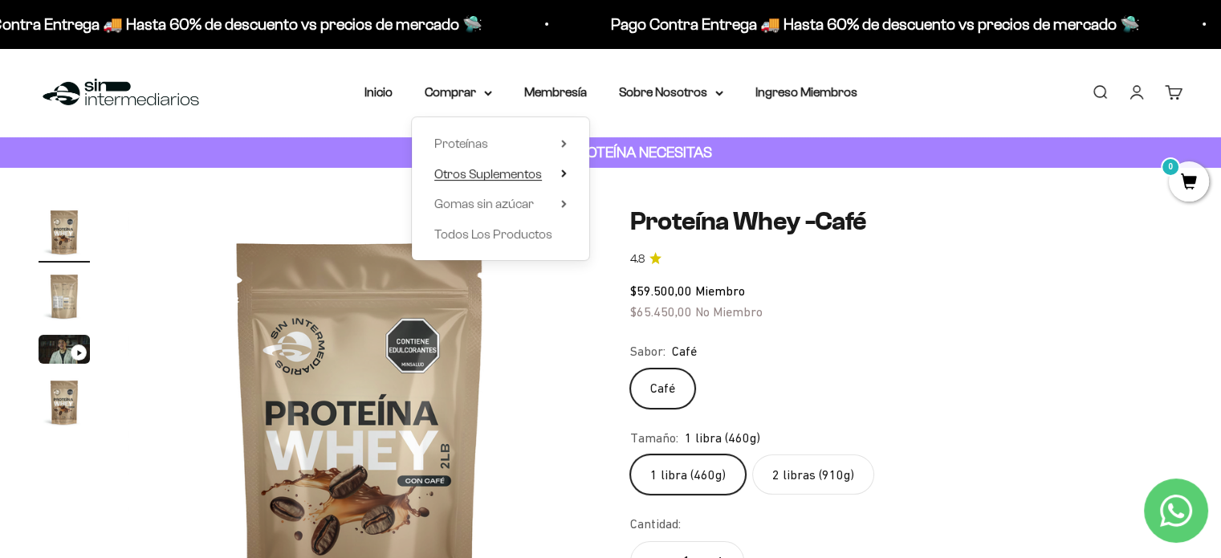
click at [559, 173] on summary "Otros Suplementos" at bounding box center [500, 174] width 132 height 21
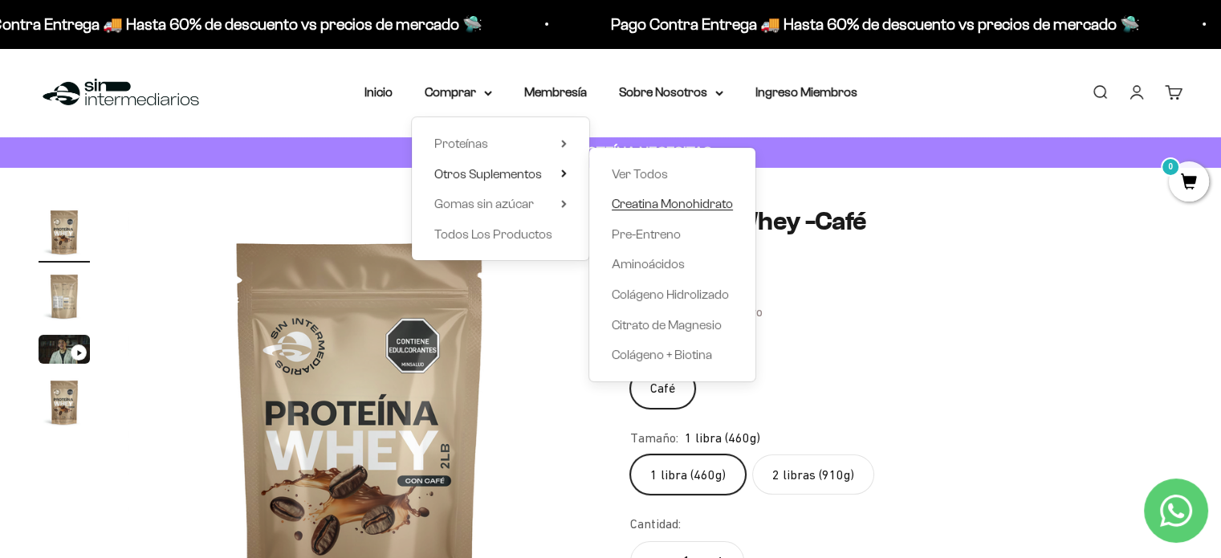
click at [662, 203] on span "Creatina Monohidrato" at bounding box center [672, 204] width 121 height 14
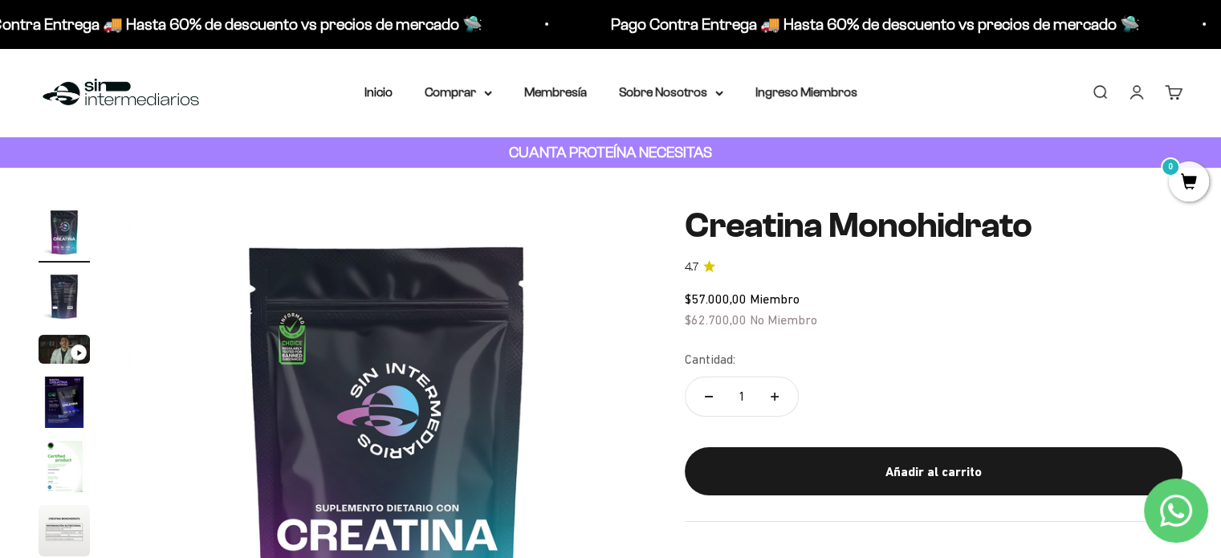
click at [507, 178] on div "Zoom Ir al artículo 1 Ir al artículo 2 Ir al artículo 3 Ir al artículo 4 Ir al …" at bounding box center [610, 465] width 1221 height 595
